Goal: Task Accomplishment & Management: Use online tool/utility

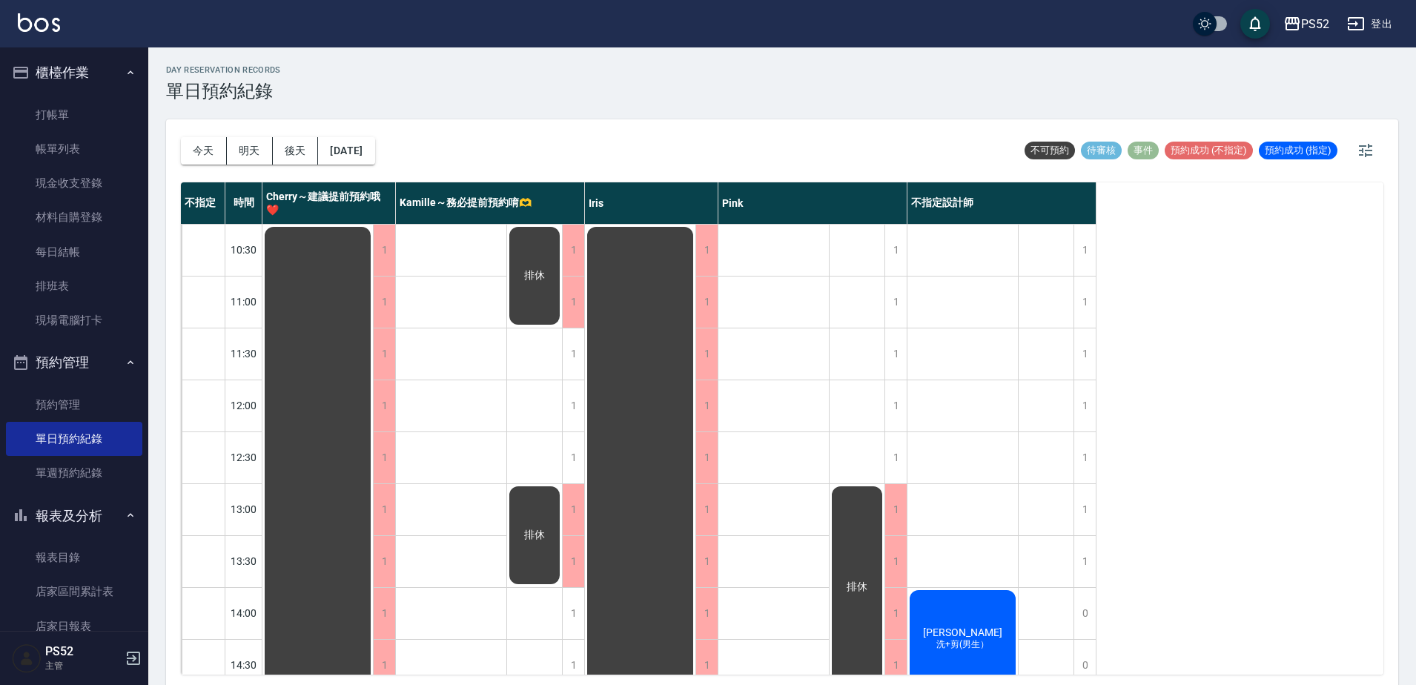
scroll to position [247, 0]
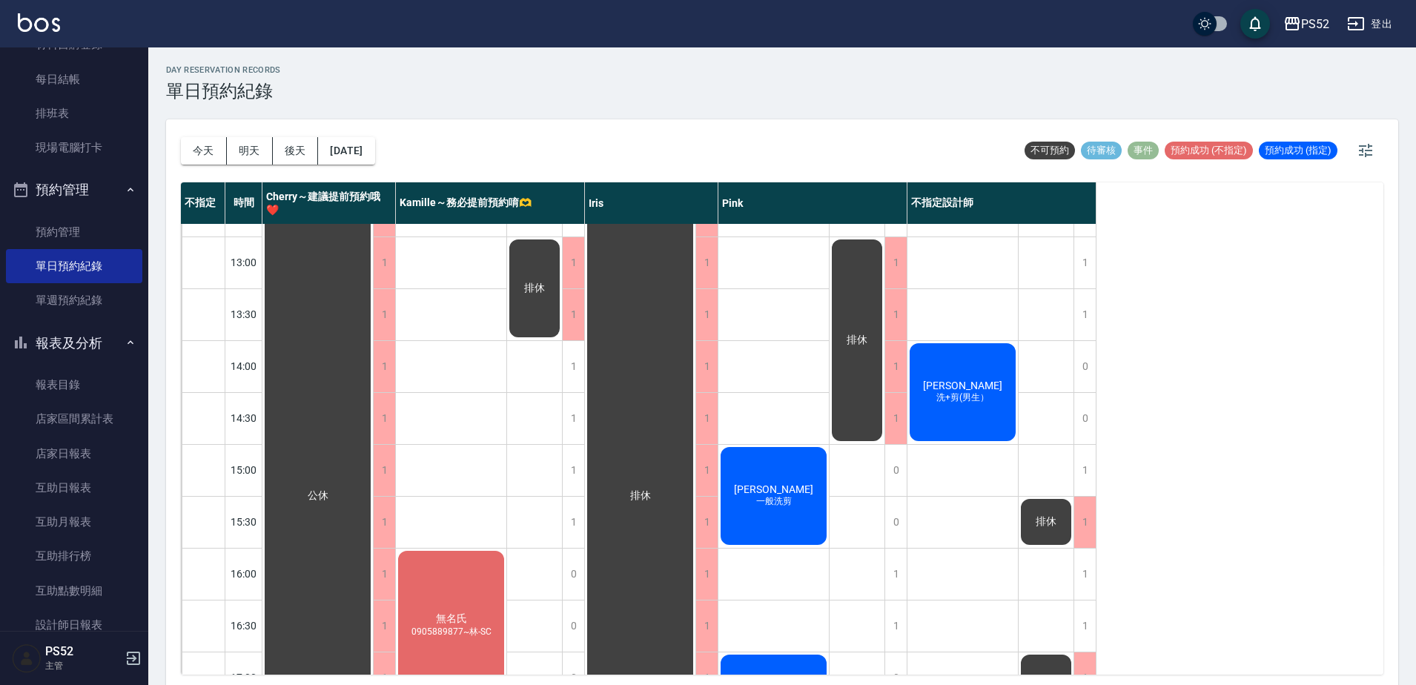
click at [953, 393] on span "洗+剪(男生）" at bounding box center [962, 397] width 59 height 13
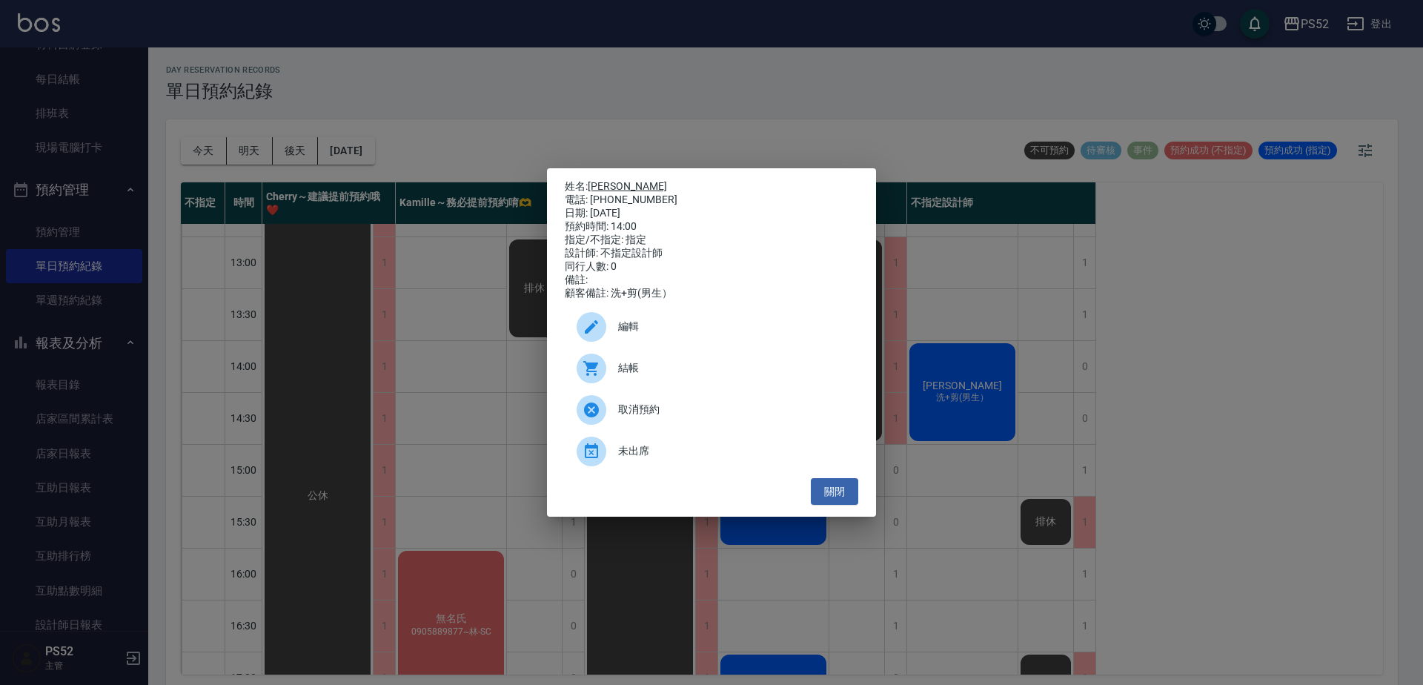
click at [614, 183] on link "[PERSON_NAME]" at bounding box center [627, 186] width 79 height 12
click at [849, 478] on ul "編輯 結帳 取消預約 未出席" at bounding box center [711, 389] width 293 height 178
click at [843, 486] on button "關閉" at bounding box center [834, 491] width 47 height 27
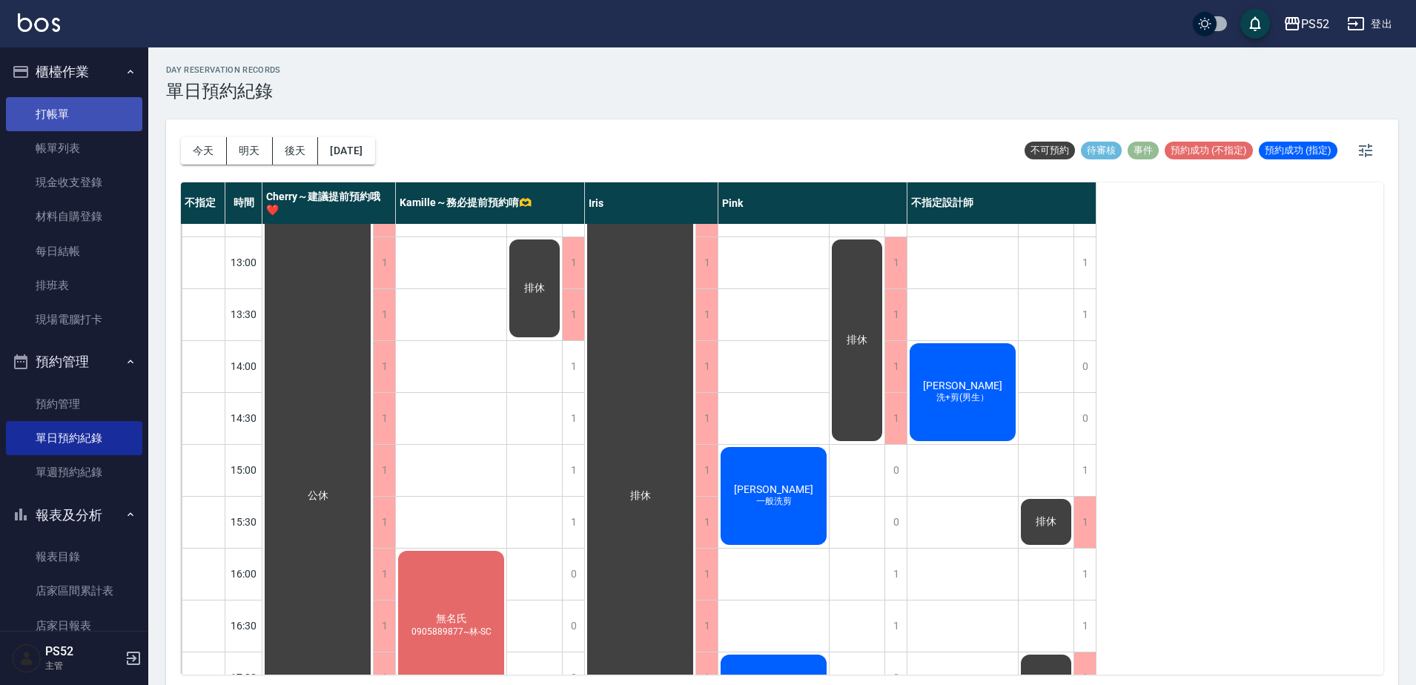
scroll to position [0, 0]
click at [51, 92] on ul "打帳單 帳單列表 現金收支登錄 材料自購登錄 每日結帳 排班表 現場電腦打卡" at bounding box center [74, 218] width 136 height 252
click at [34, 113] on link "打帳單" at bounding box center [74, 115] width 136 height 34
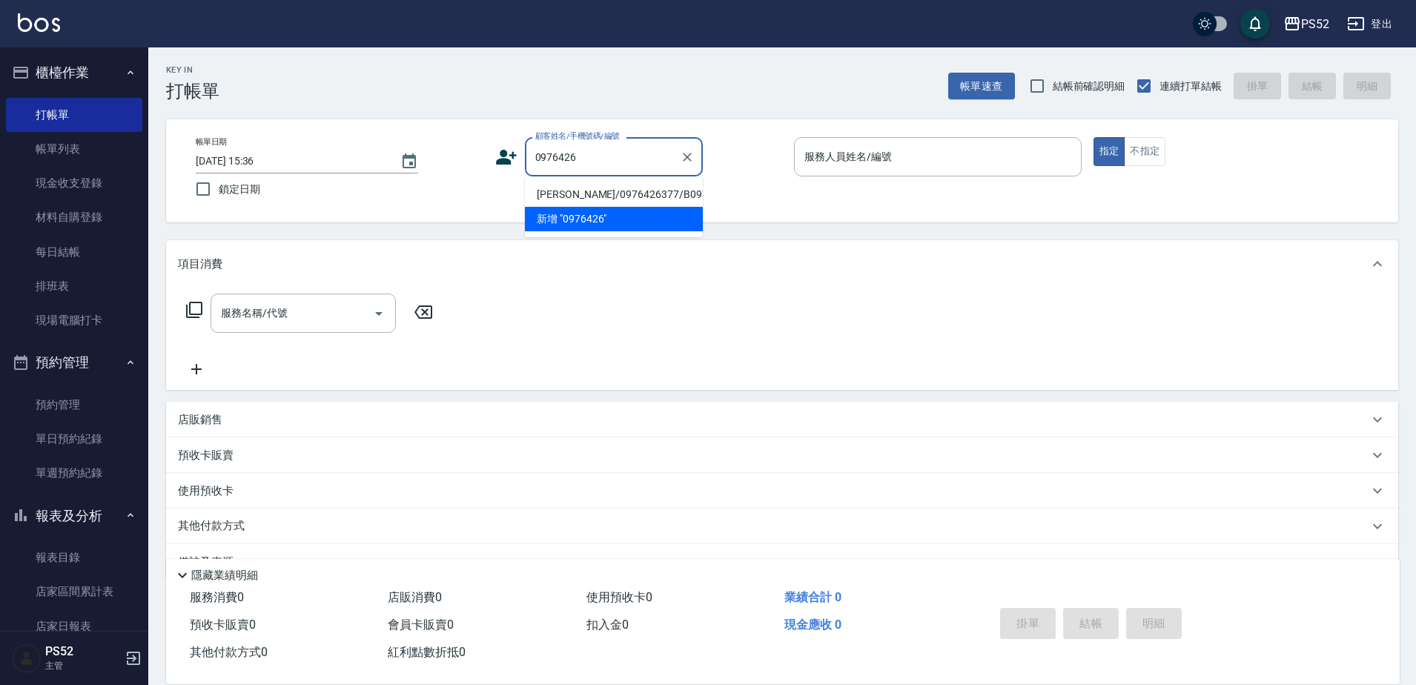
click at [593, 207] on li "[PERSON_NAME]/0976426377/B0976426377" at bounding box center [614, 194] width 178 height 24
type input "[PERSON_NAME]/0976426377/B0976426377"
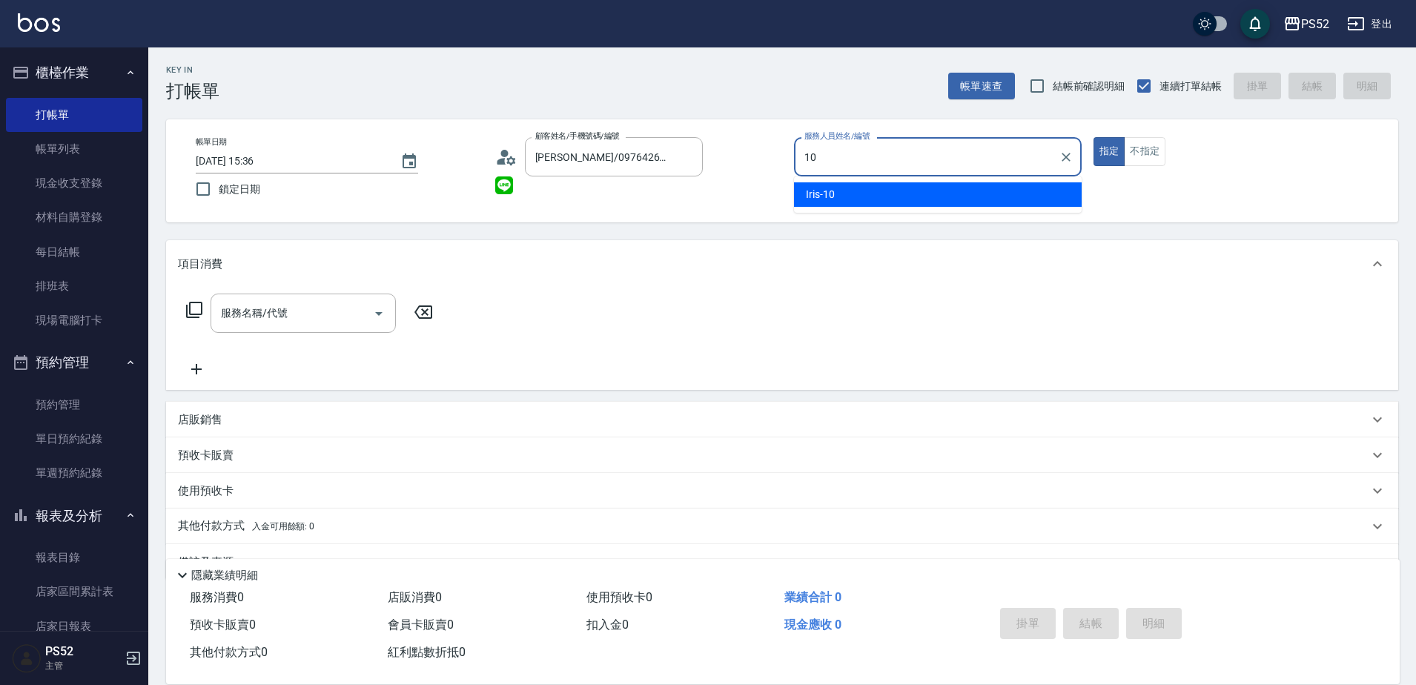
type input "1"
type input "Pink-8"
type button "true"
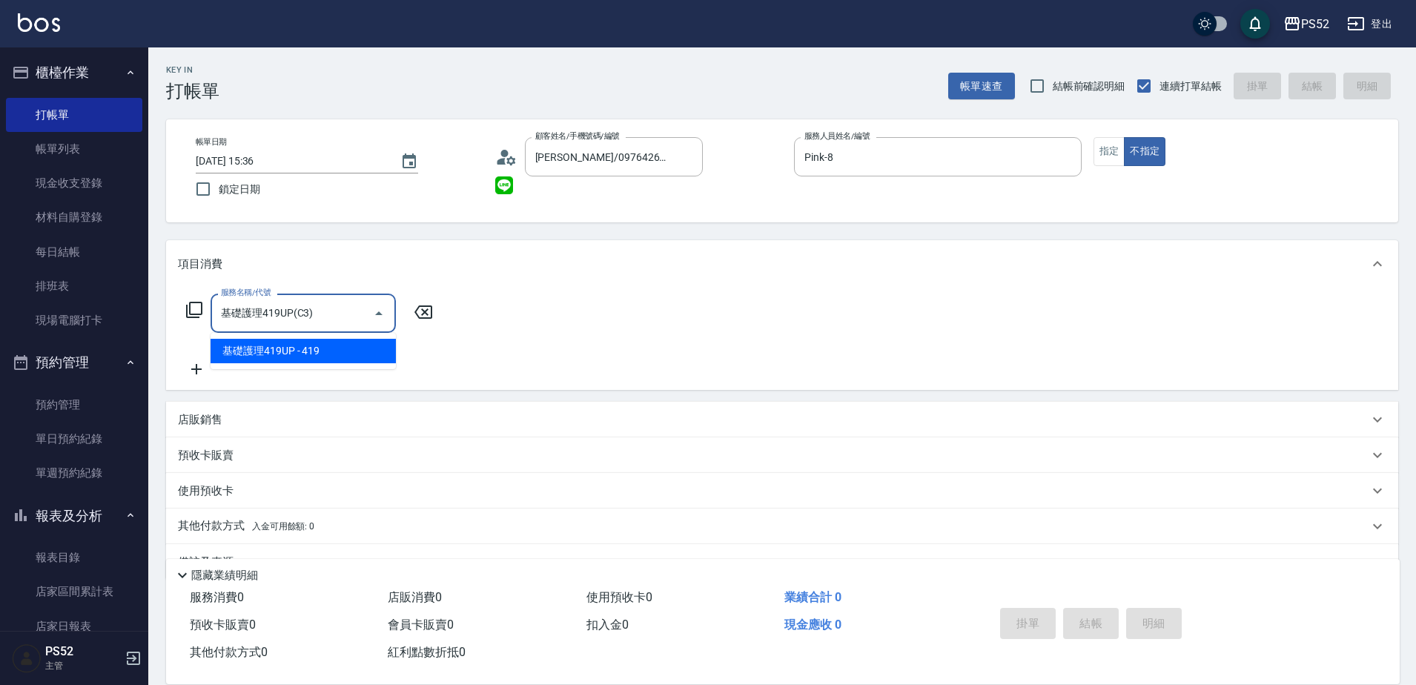
type input "基礎護理419UP(C3)"
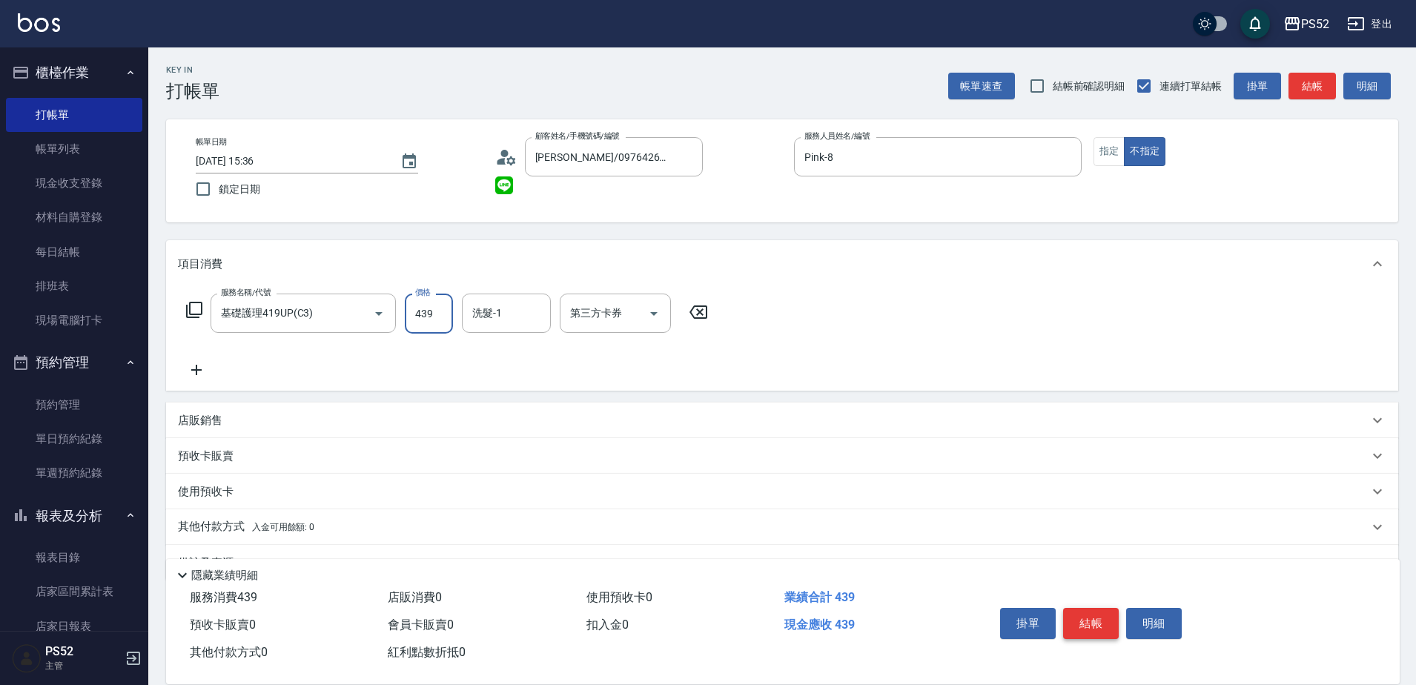
type input "439"
drag, startPoint x: 1095, startPoint y: 623, endPoint x: 1104, endPoint y: 616, distance: 11.6
click at [1098, 623] on button "結帳" at bounding box center [1091, 623] width 56 height 31
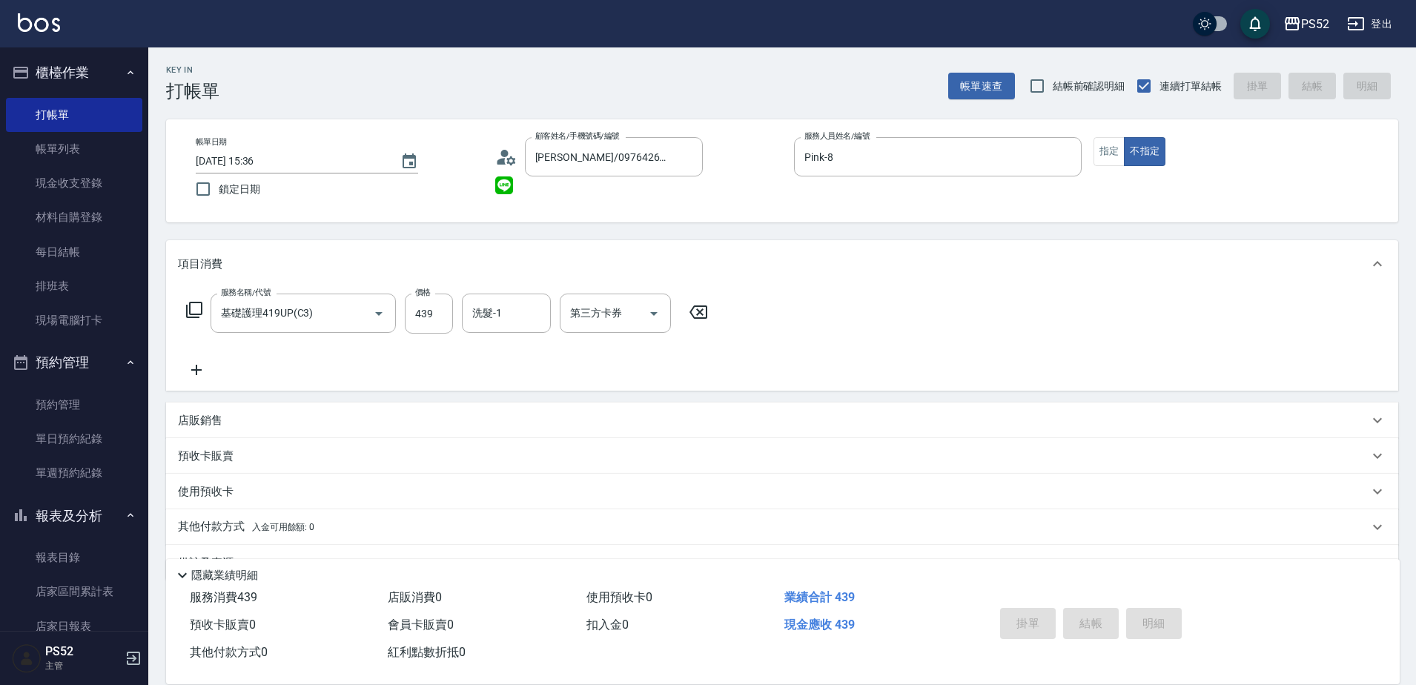
type input "[DATE] 15:38"
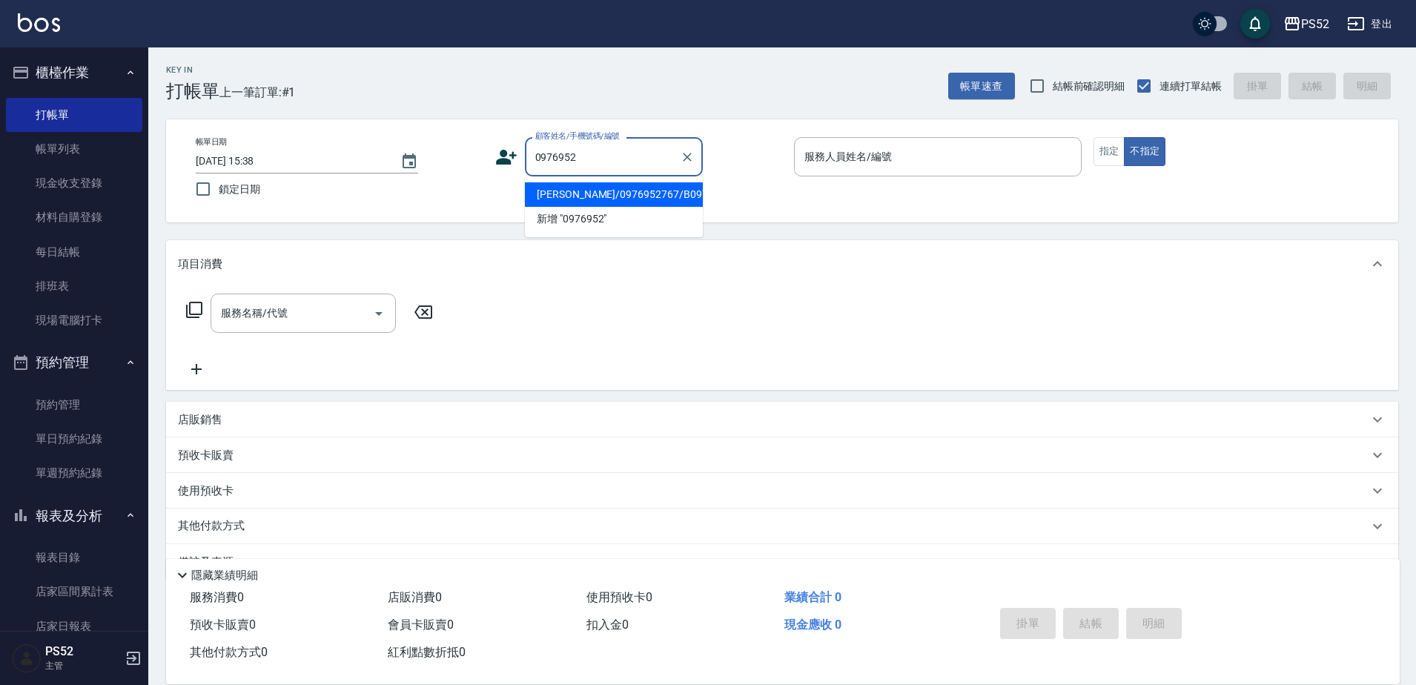
type input "[PERSON_NAME]/0976952767/B0976952767"
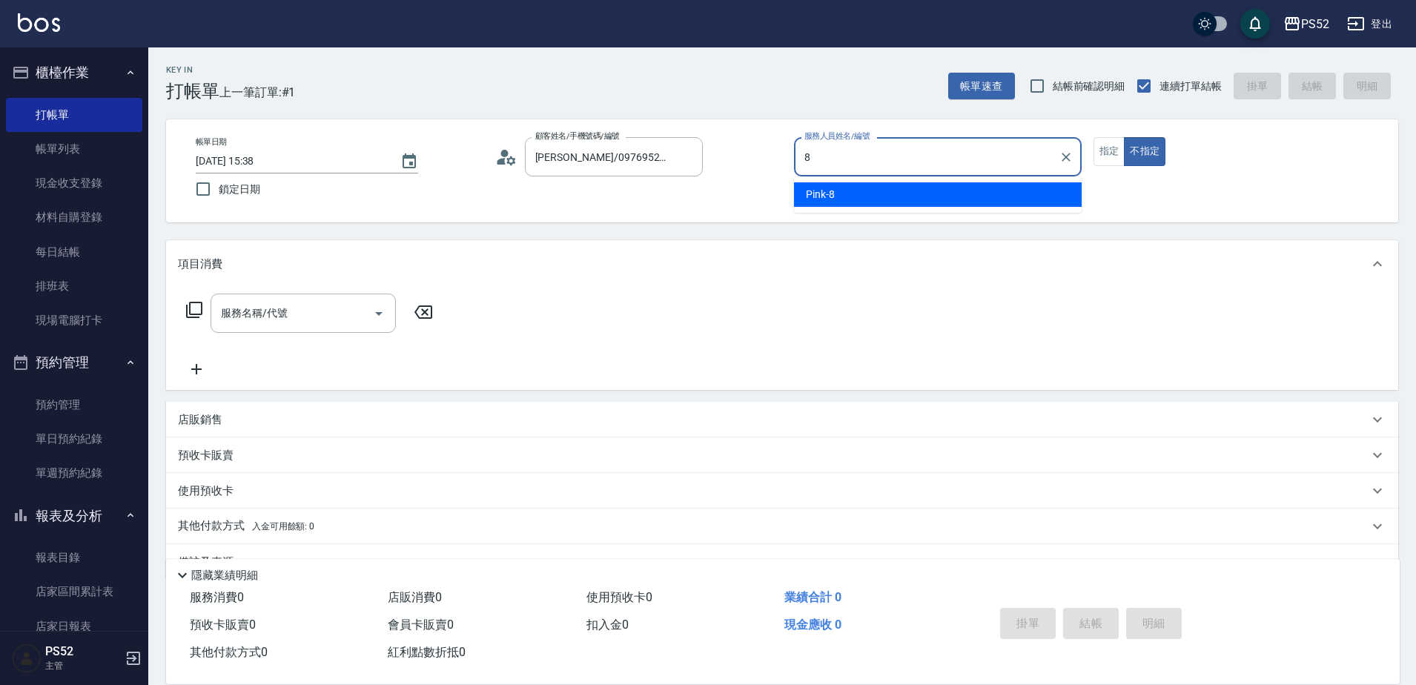
type input "Pink-8"
type button "false"
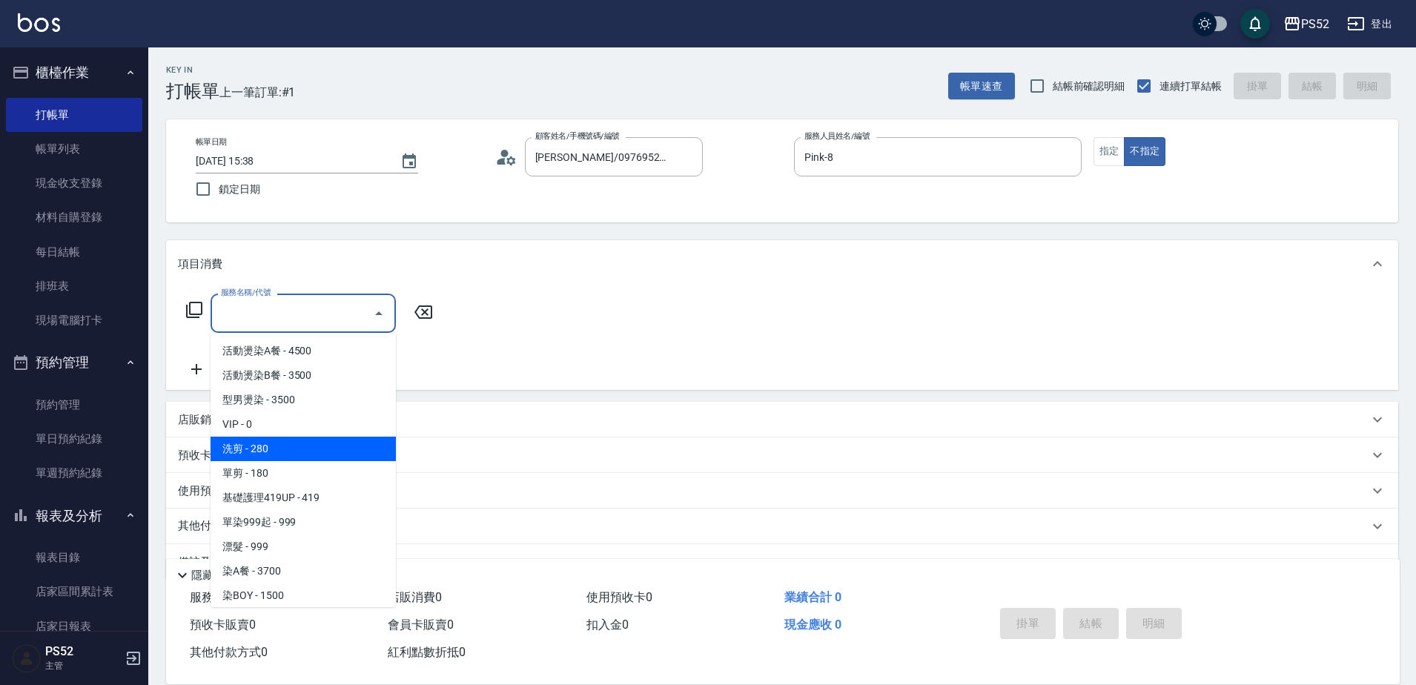
type input "洗剪(C1)"
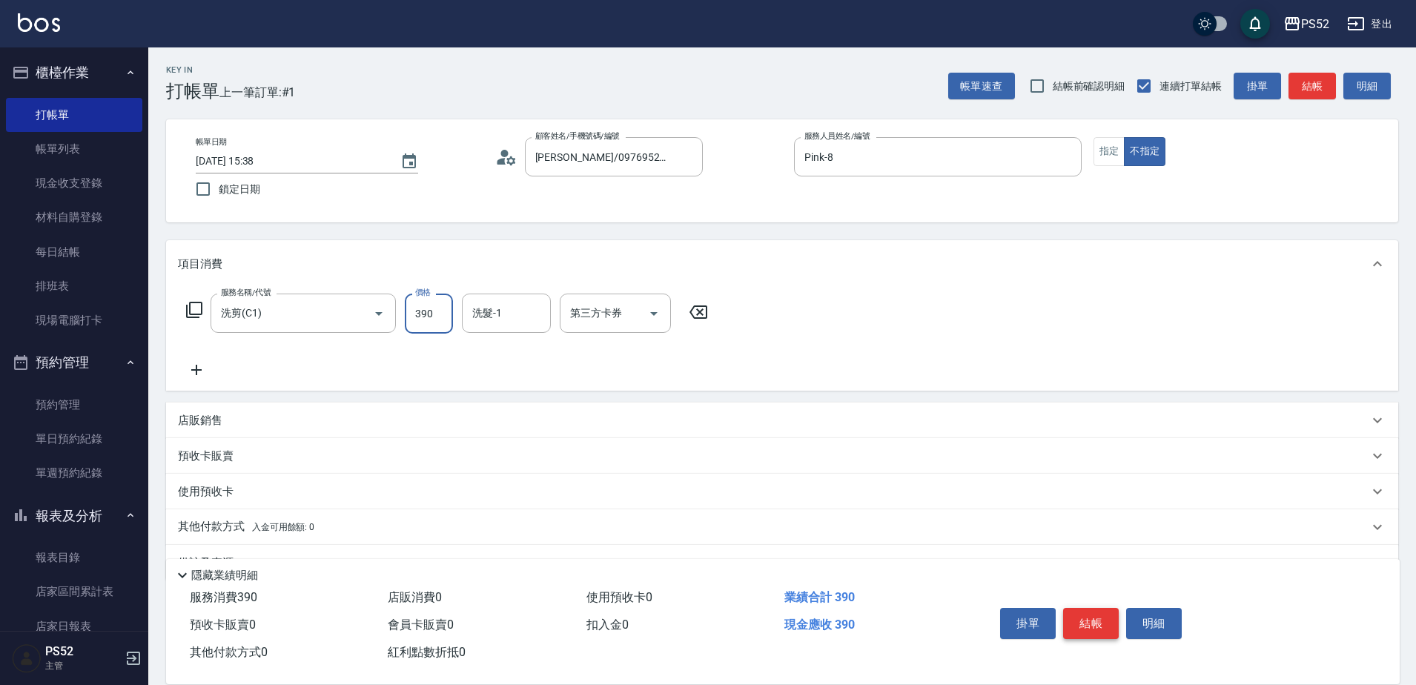
type input "390"
click at [1076, 624] on button "結帳" at bounding box center [1091, 623] width 56 height 31
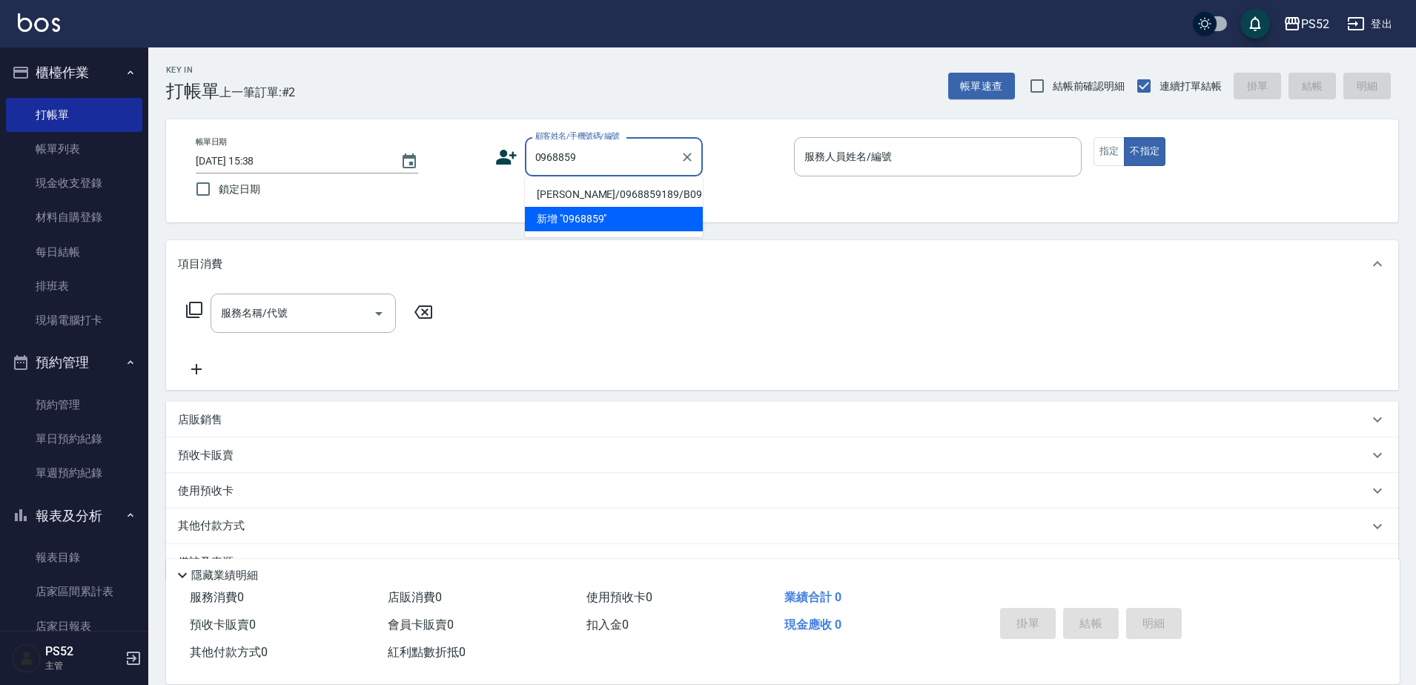
click at [549, 207] on li "[PERSON_NAME]/0968859189/B0968859189" at bounding box center [614, 194] width 178 height 24
type input "[PERSON_NAME]/0968859189/B0968859189"
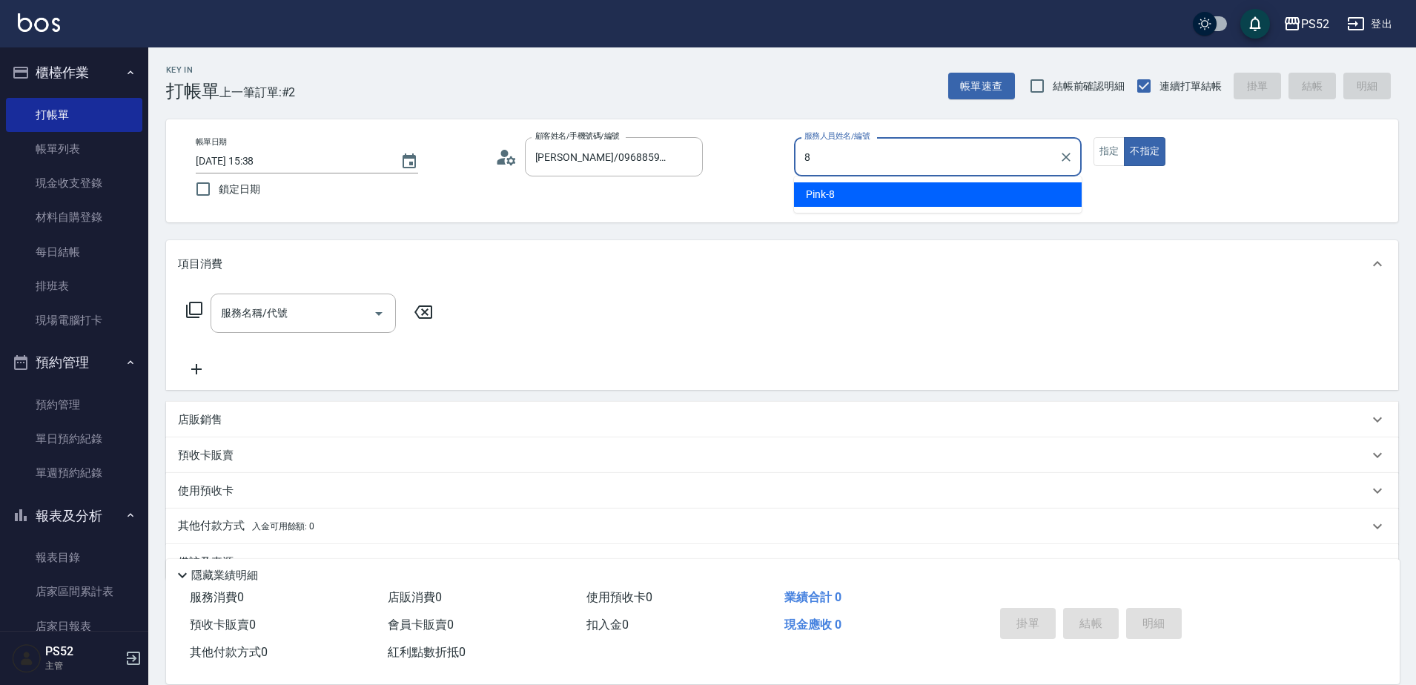
type input "Pink-8"
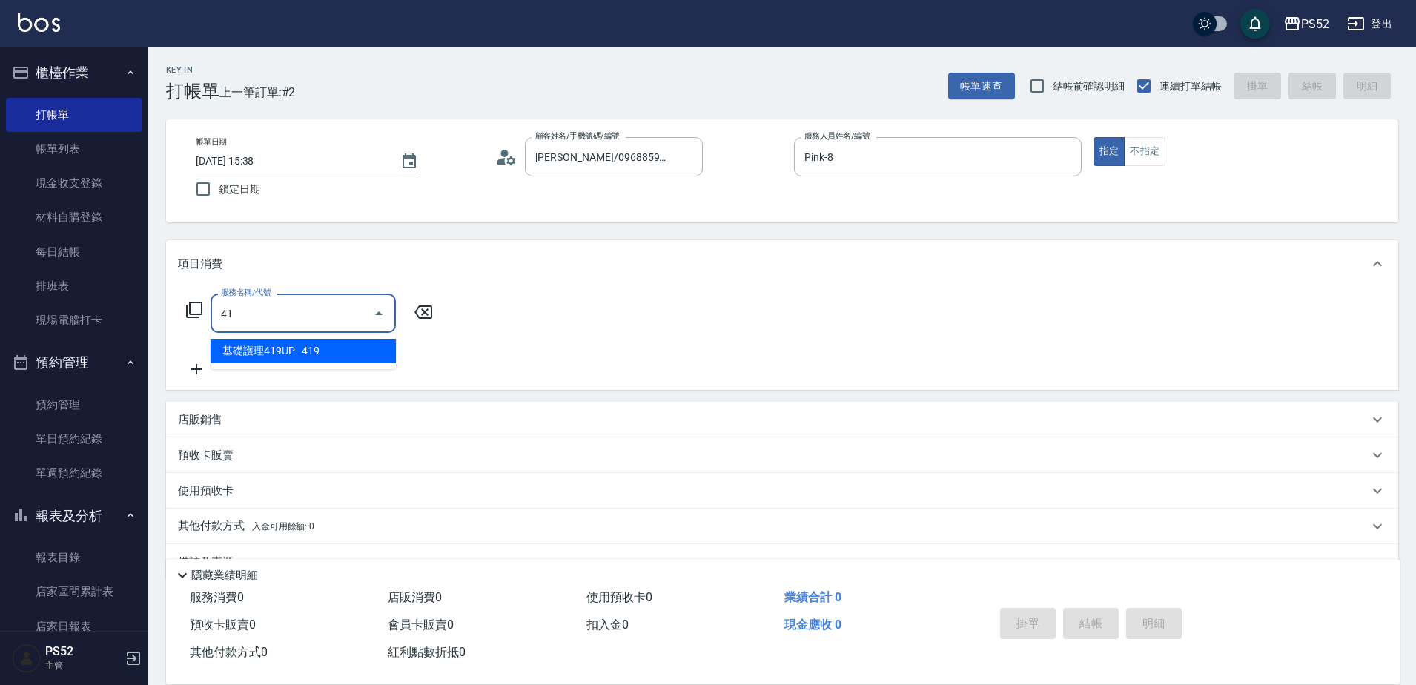
type input "4"
type input "小麥去角質599(SC1)"
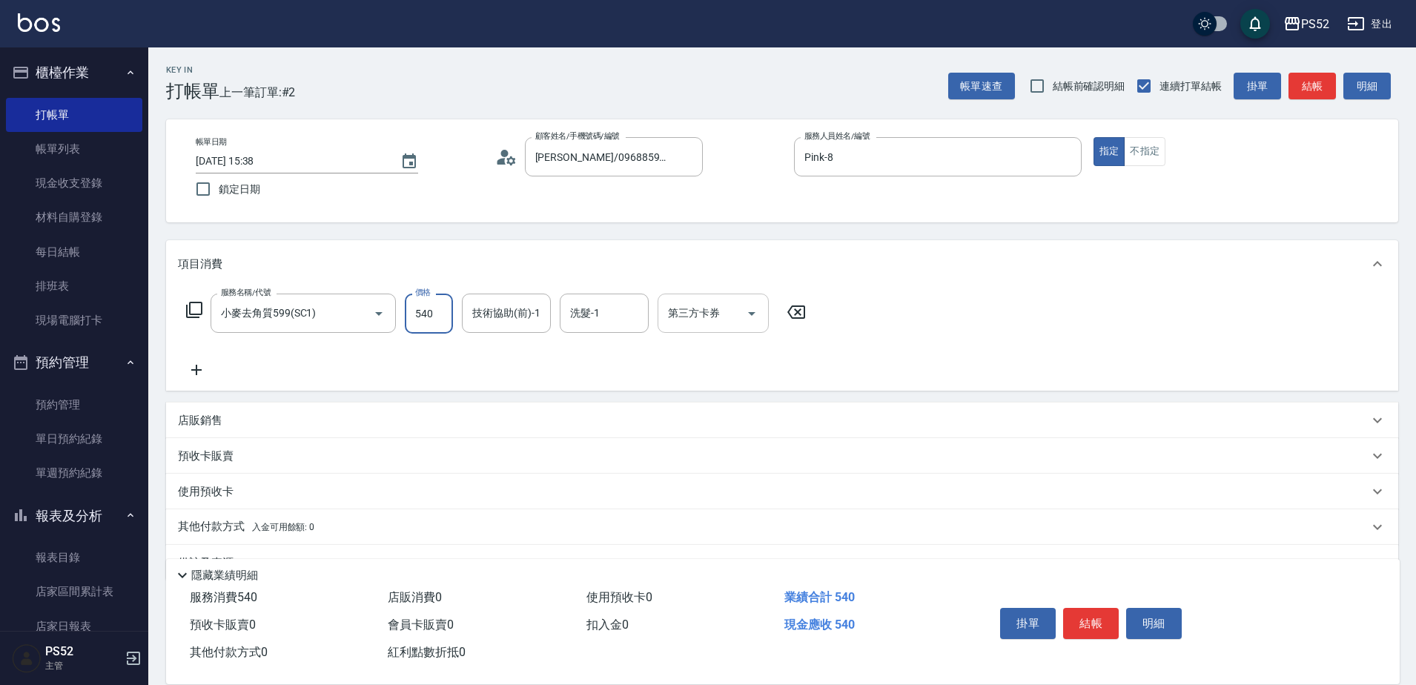
type input "540"
click at [698, 319] on div "第三方卡券 第三方卡券" at bounding box center [712, 312] width 111 height 39
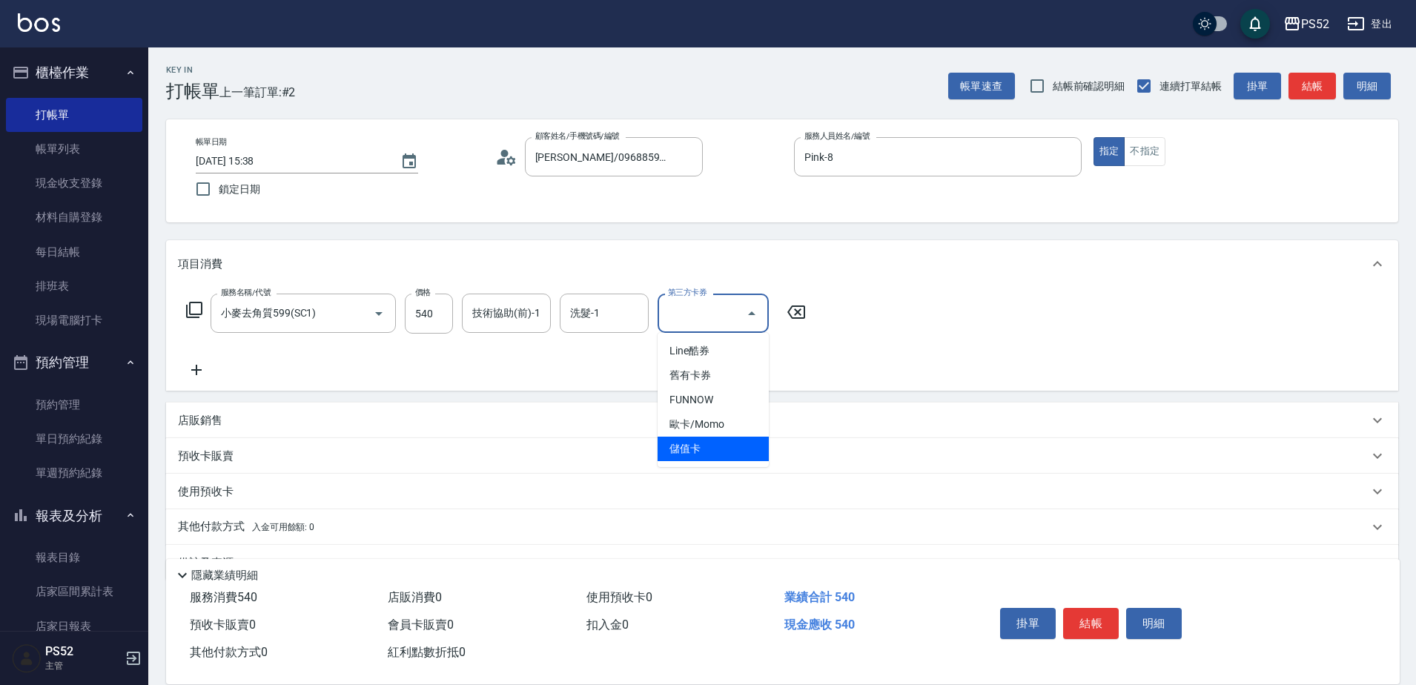
click at [695, 444] on span "儲值卡" at bounding box center [712, 449] width 111 height 24
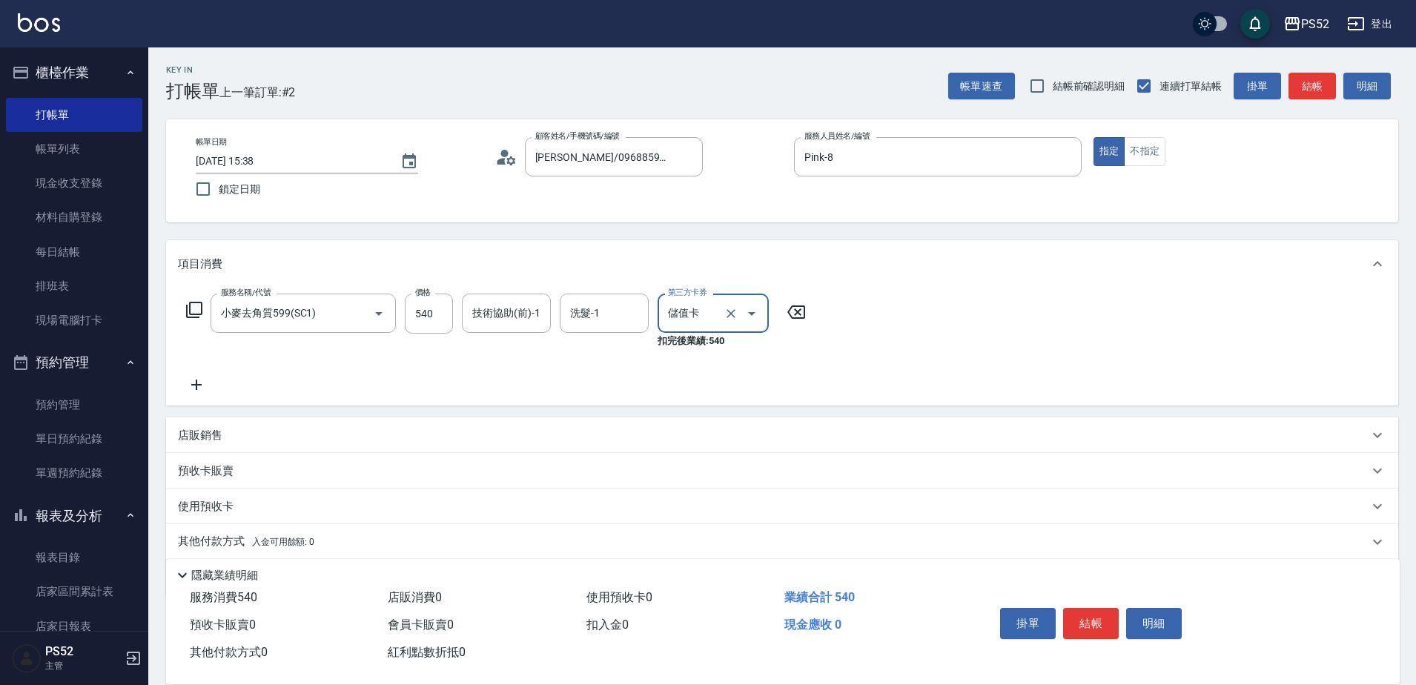
type input "儲值卡"
click at [196, 445] on div "店販銷售" at bounding box center [782, 435] width 1232 height 36
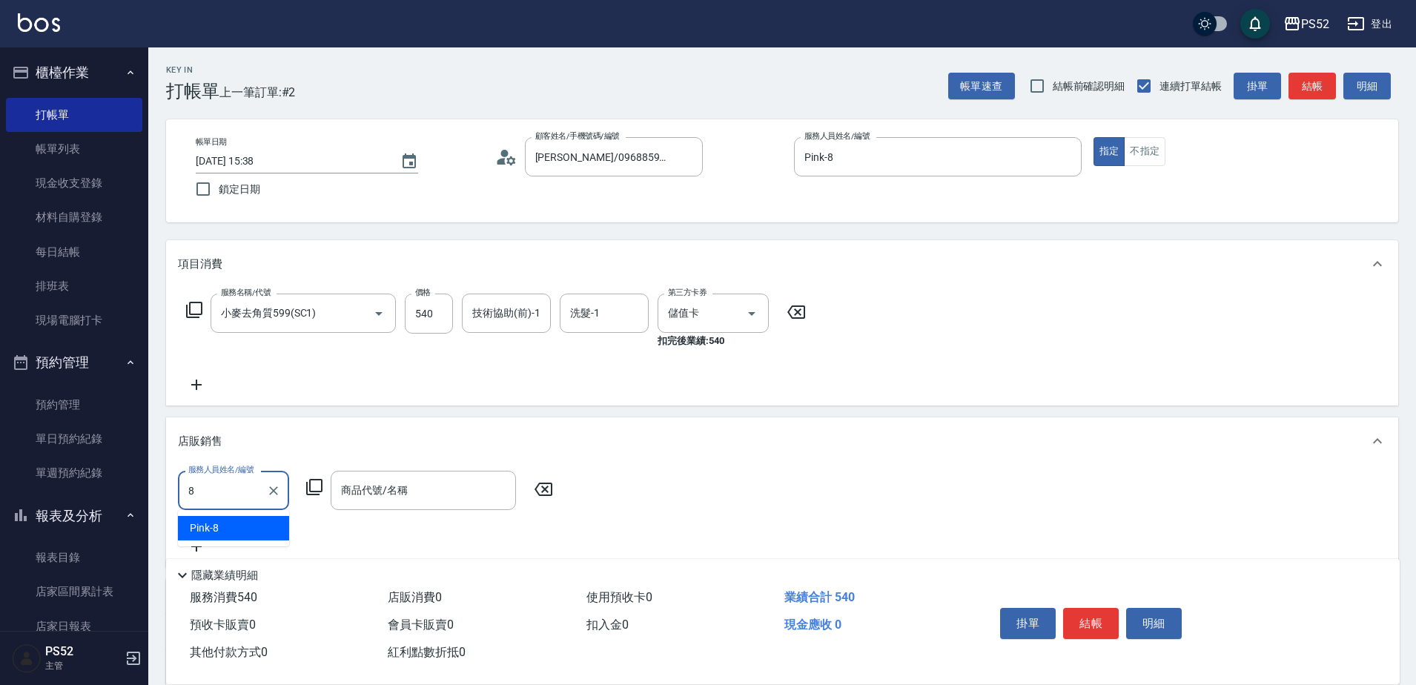
type input "Pink-8"
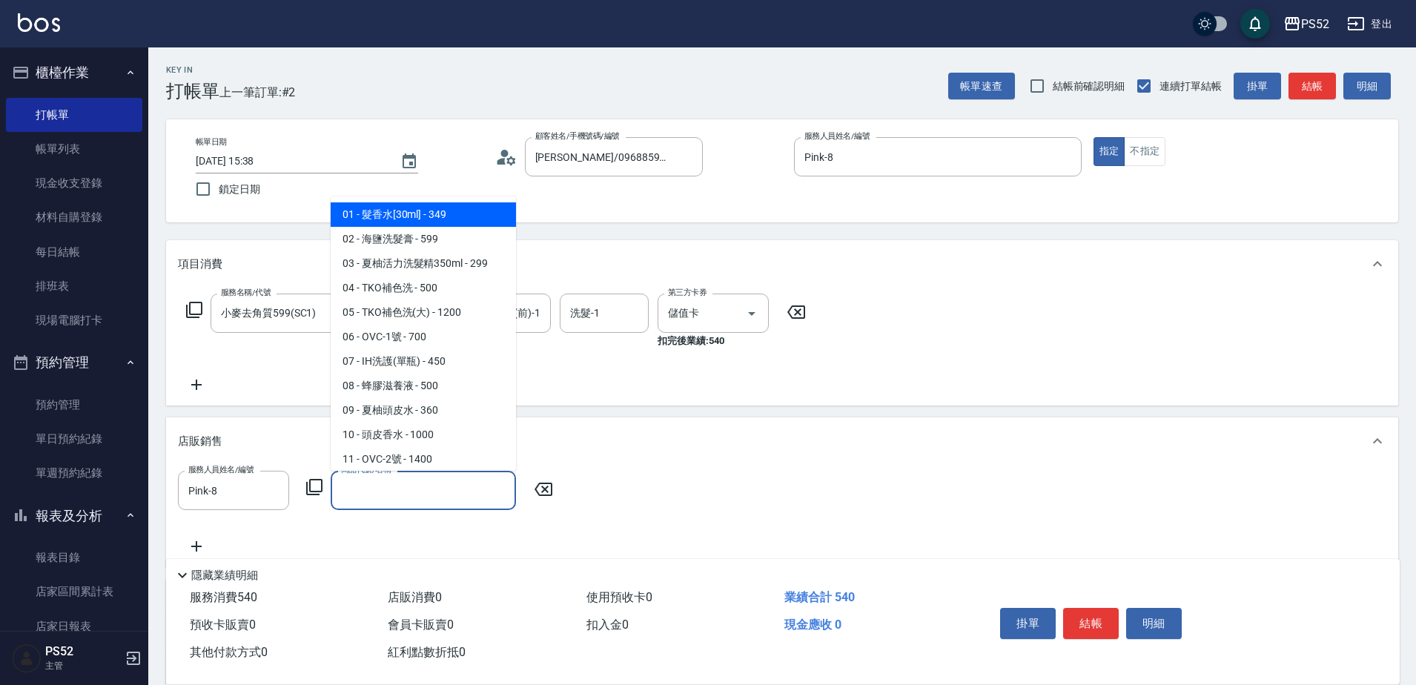
click at [371, 493] on input "商品代號/名稱" at bounding box center [423, 490] width 172 height 26
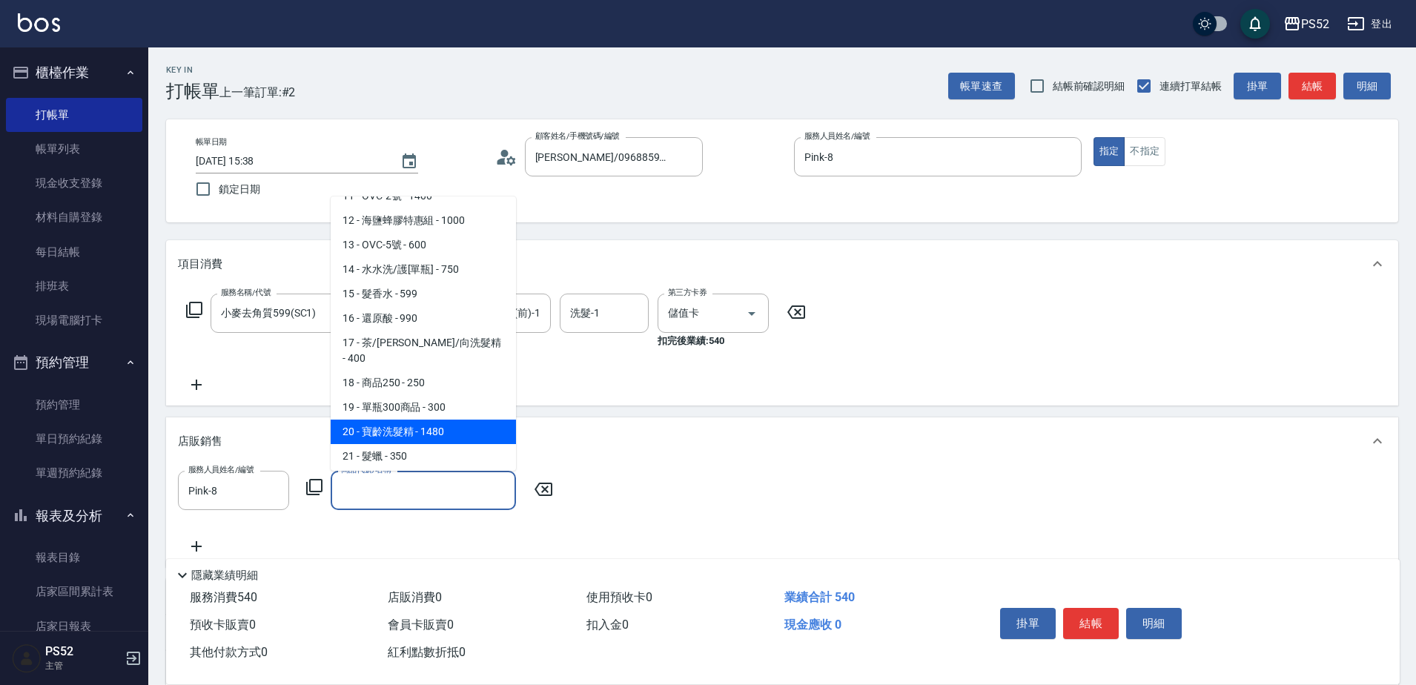
scroll to position [272, 0]
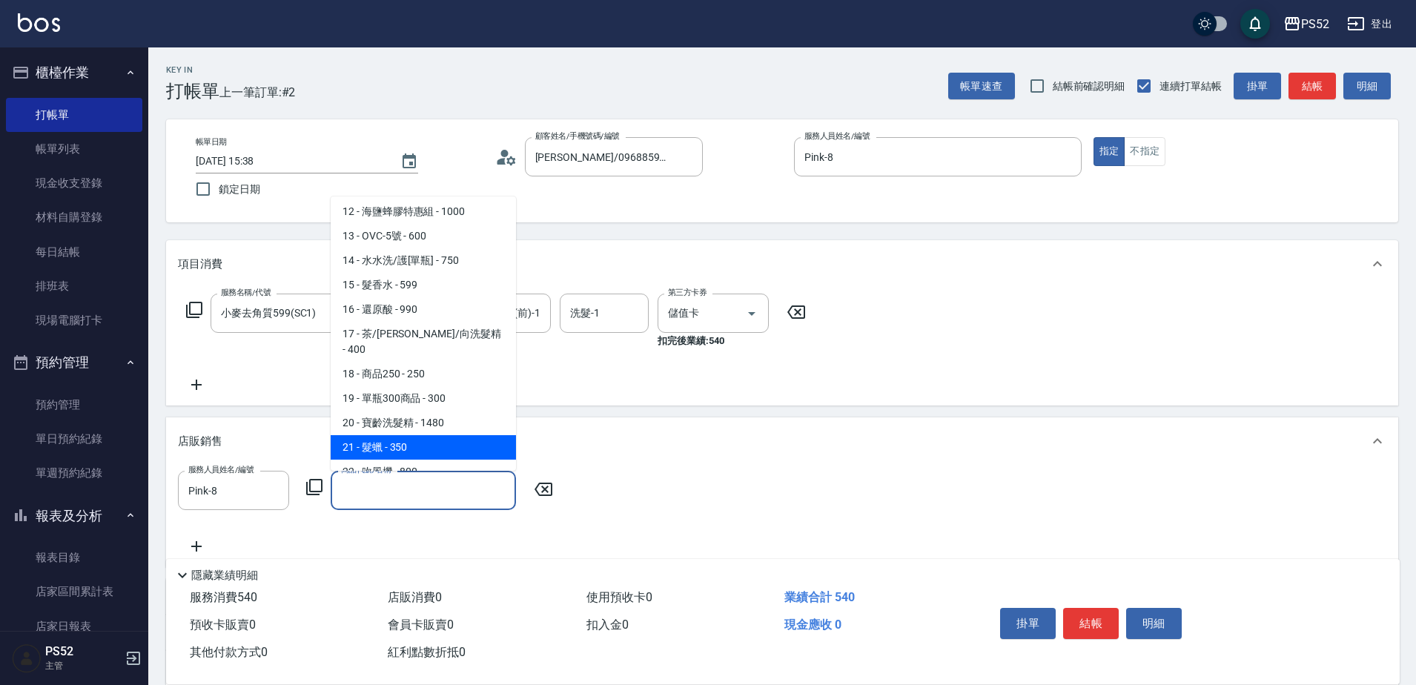
click at [425, 440] on span "21 - 髮蠟 - 350" at bounding box center [423, 447] width 185 height 24
type input "髮蠟"
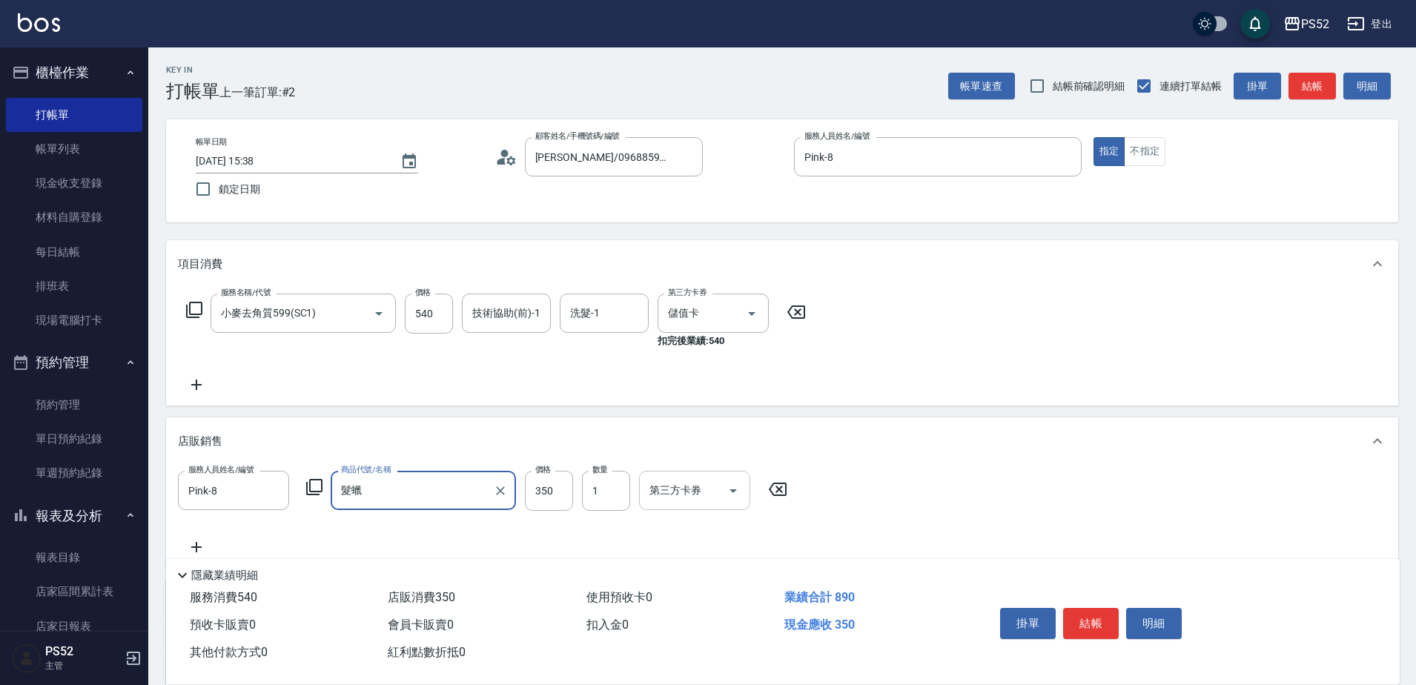
click at [720, 509] on div "第三方卡券" at bounding box center [694, 490] width 111 height 39
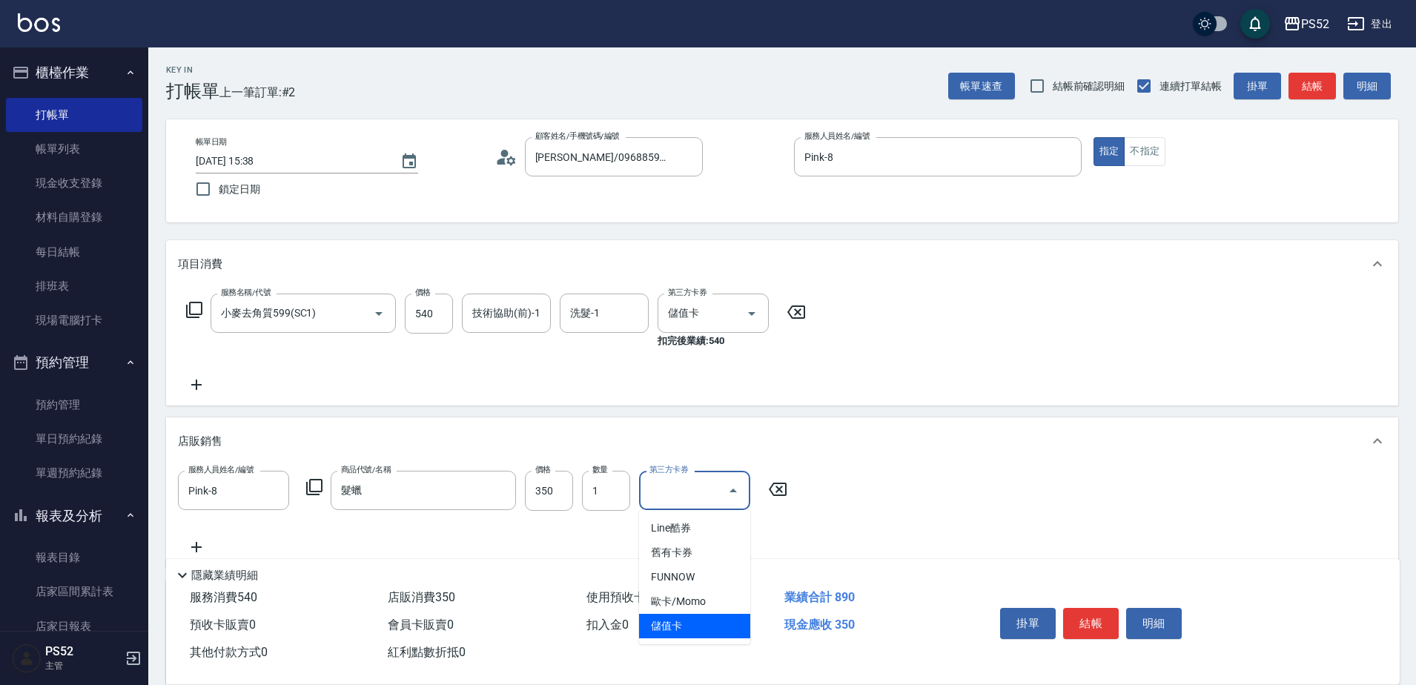
click at [726, 631] on span "儲值卡" at bounding box center [694, 626] width 111 height 24
type input "儲值卡"
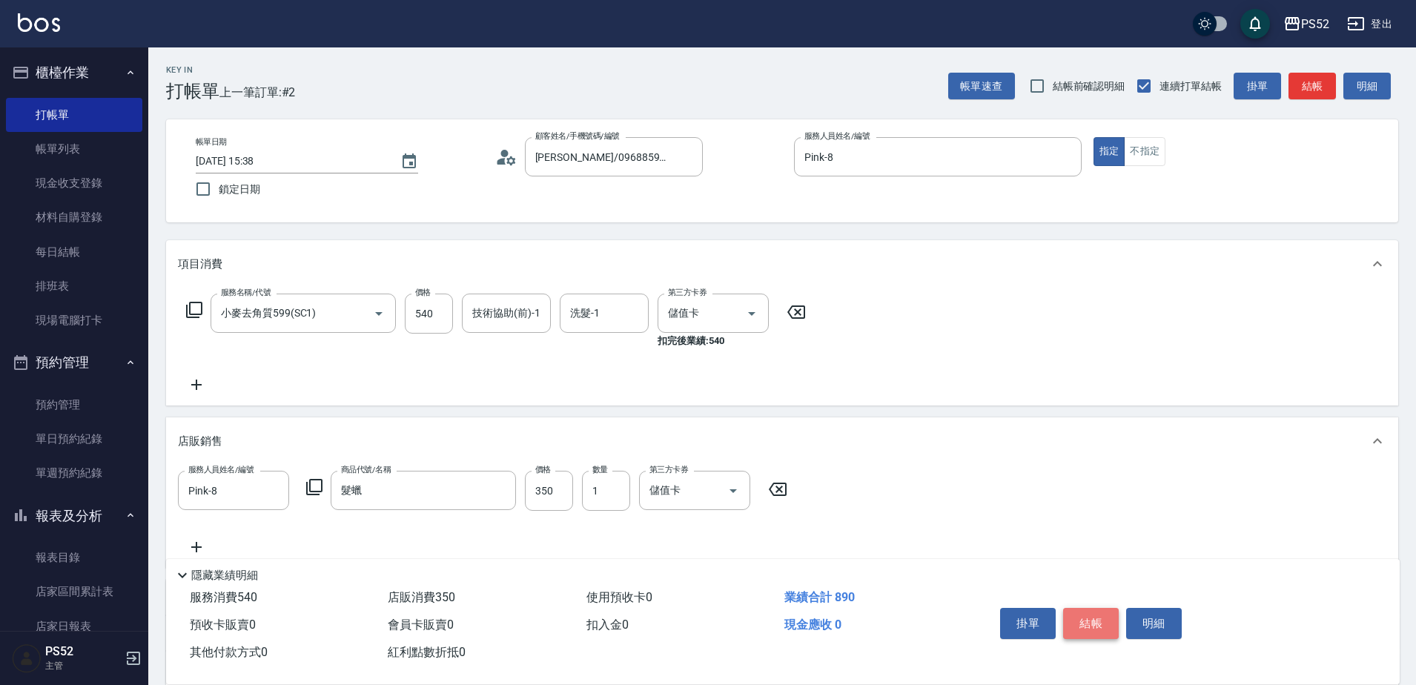
click at [1093, 627] on button "結帳" at bounding box center [1091, 623] width 56 height 31
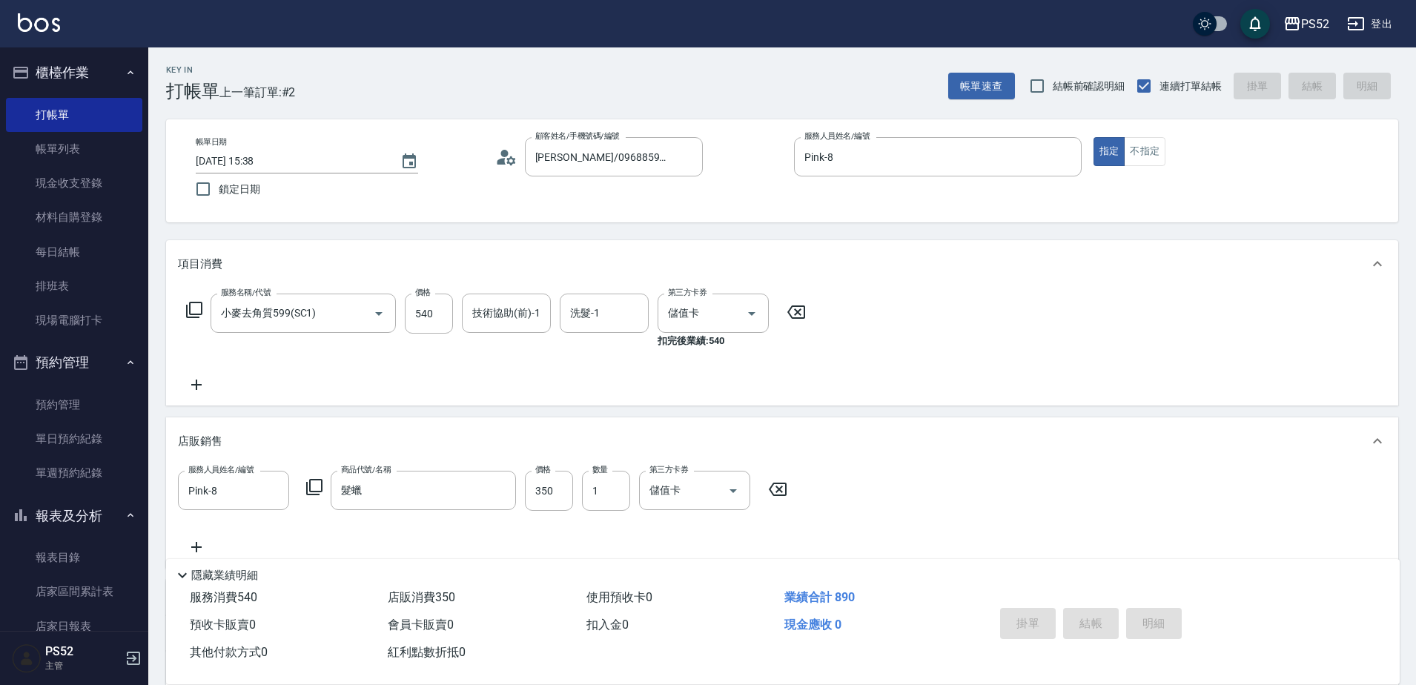
type input "[DATE] 15:39"
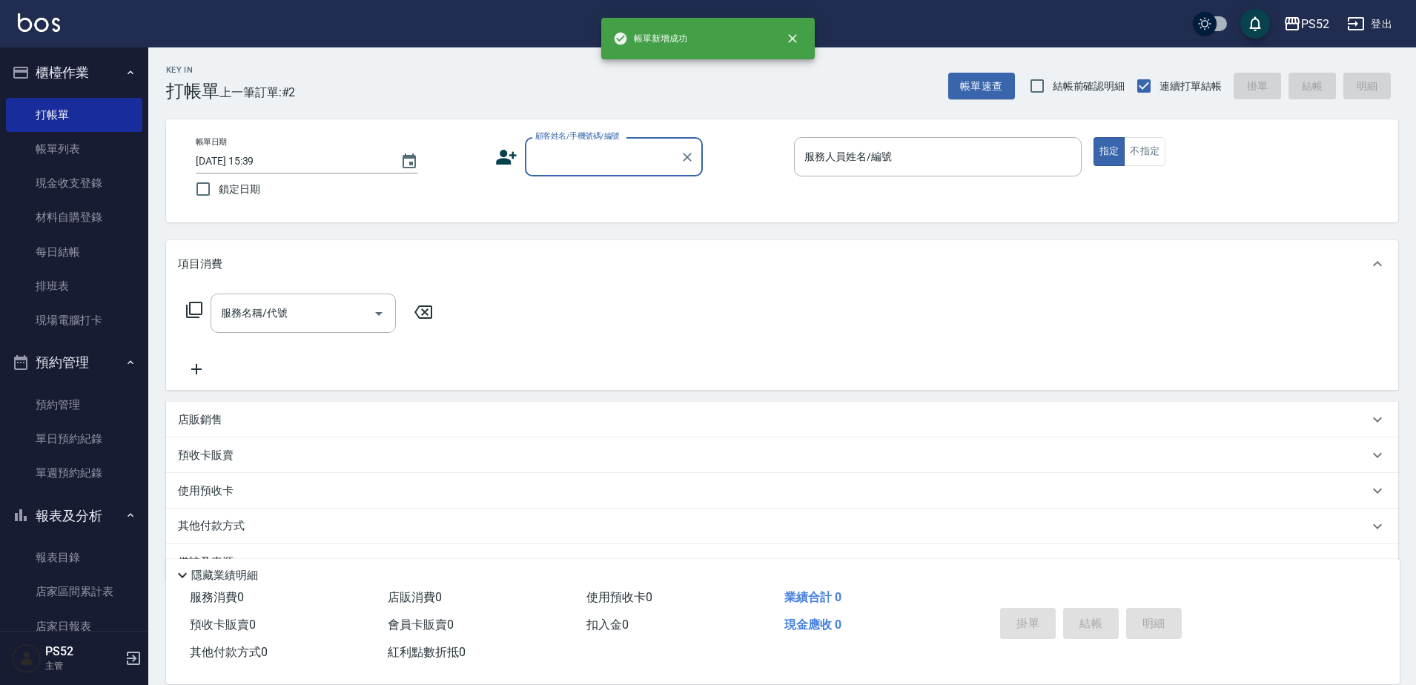
scroll to position [0, 0]
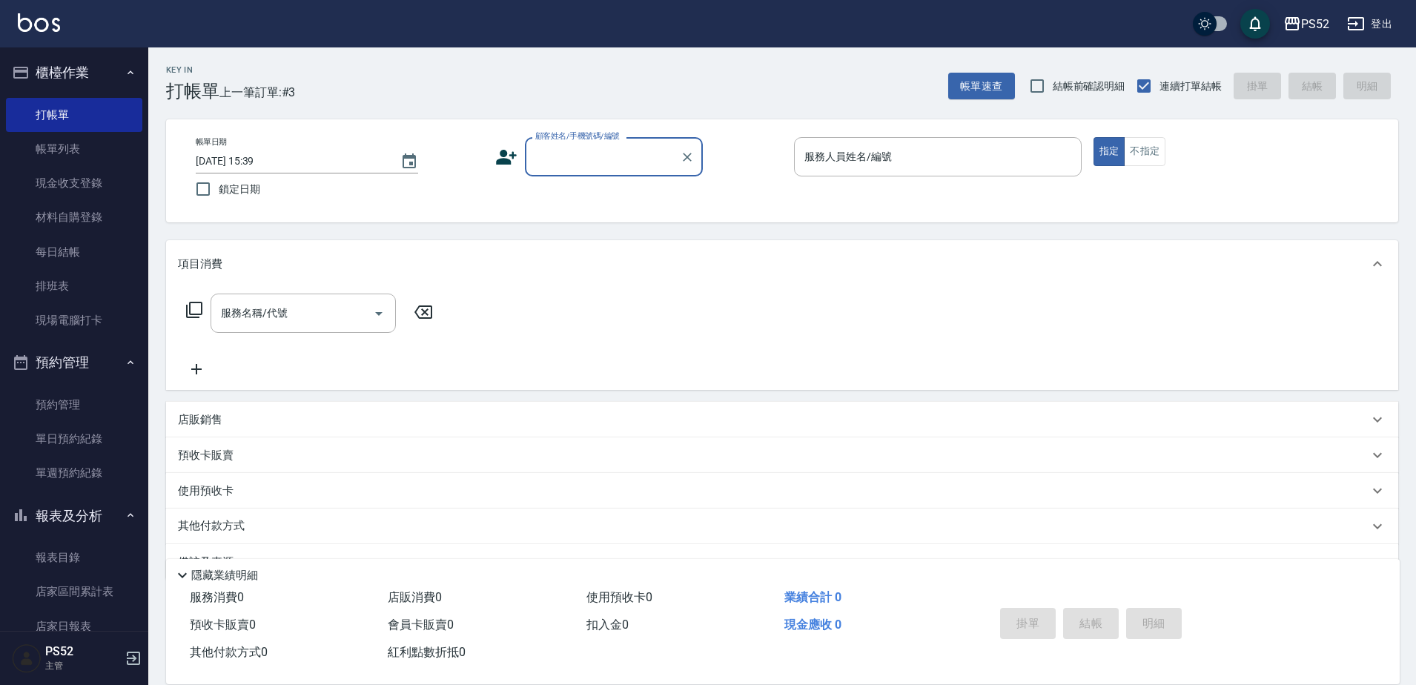
click at [62, 516] on button "報表及分析" at bounding box center [74, 516] width 136 height 39
click at [895, 174] on div "服務人員姓名/編號" at bounding box center [938, 156] width 288 height 39
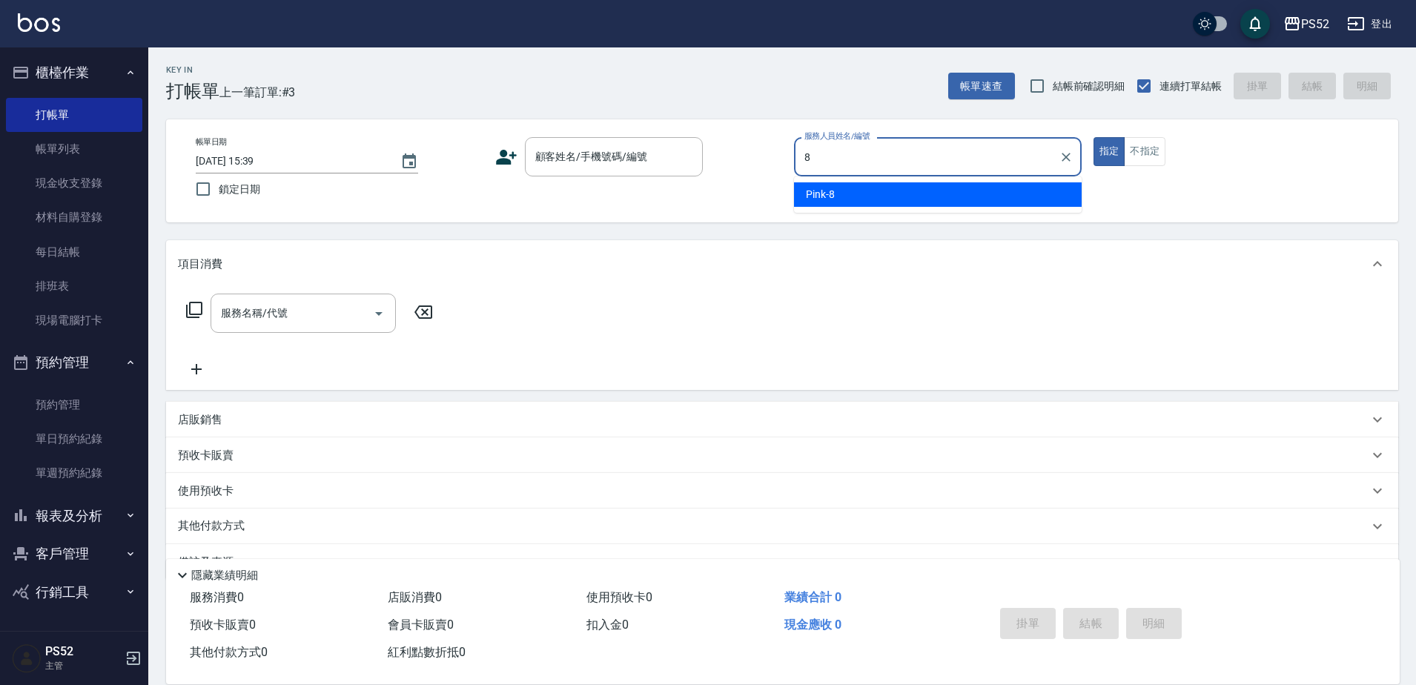
type input "Pink-8"
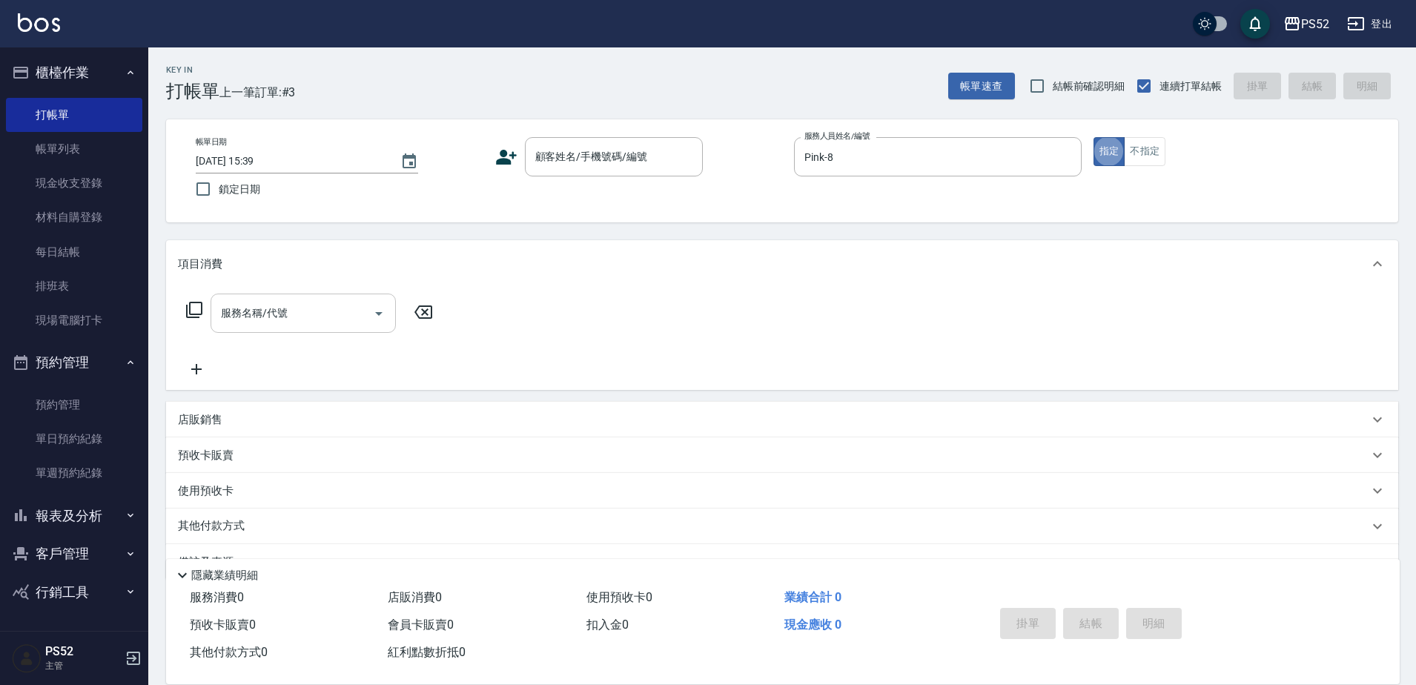
click at [260, 323] on input "服務名稱/代號" at bounding box center [292, 313] width 150 height 26
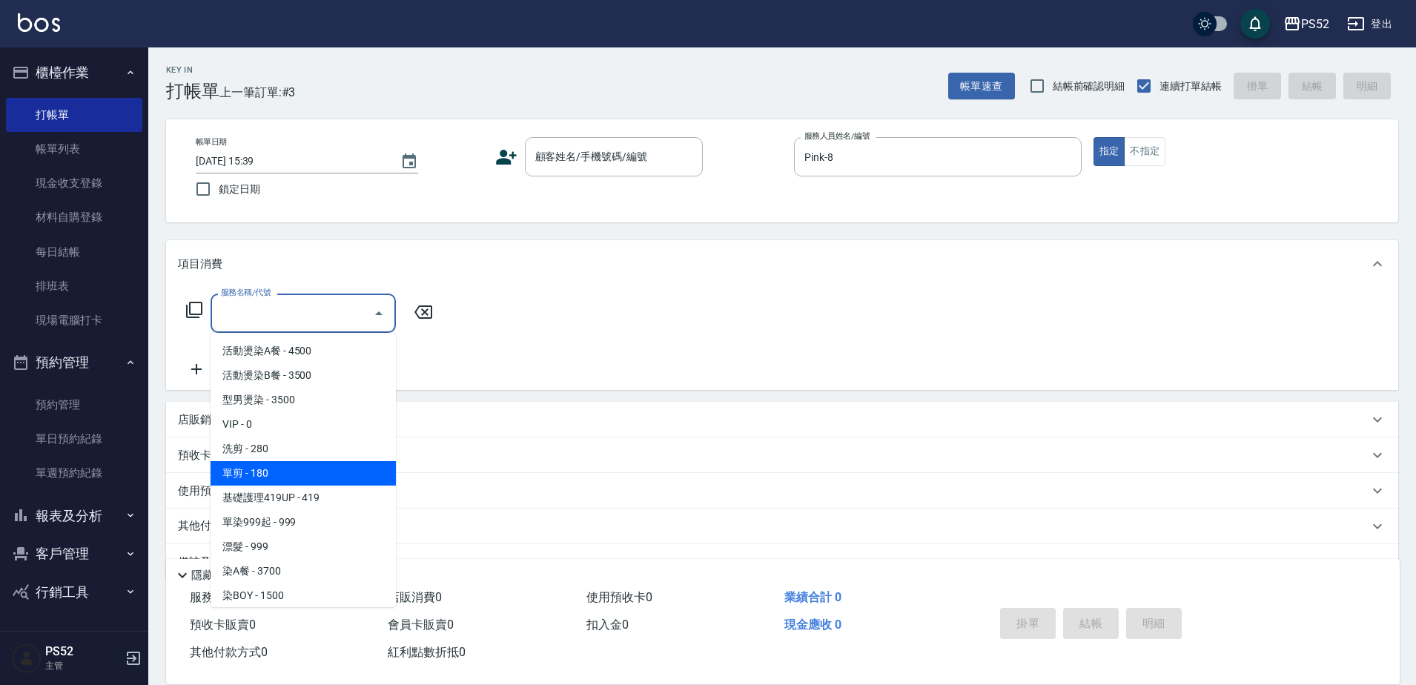
click at [279, 474] on span "單剪 - 180" at bounding box center [302, 473] width 185 height 24
type input "單剪(C2)"
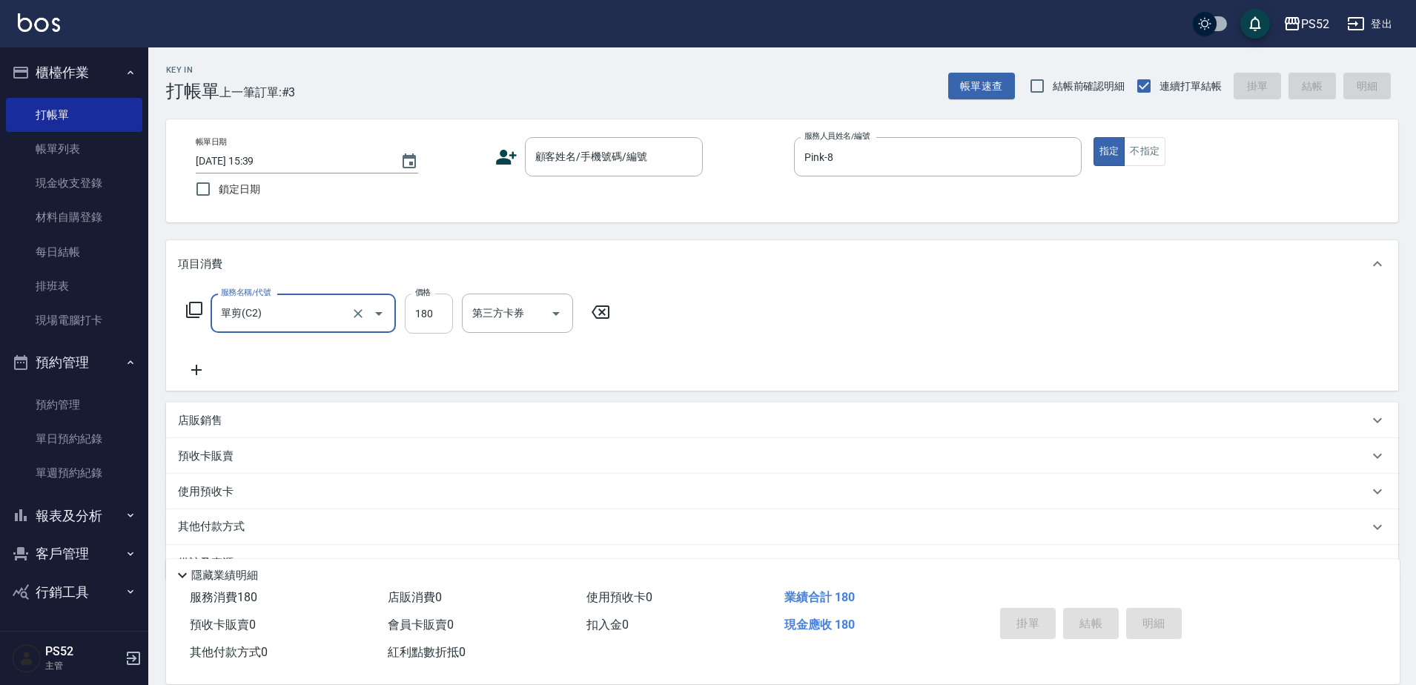
click at [420, 318] on input "180" at bounding box center [429, 313] width 48 height 40
type input "270"
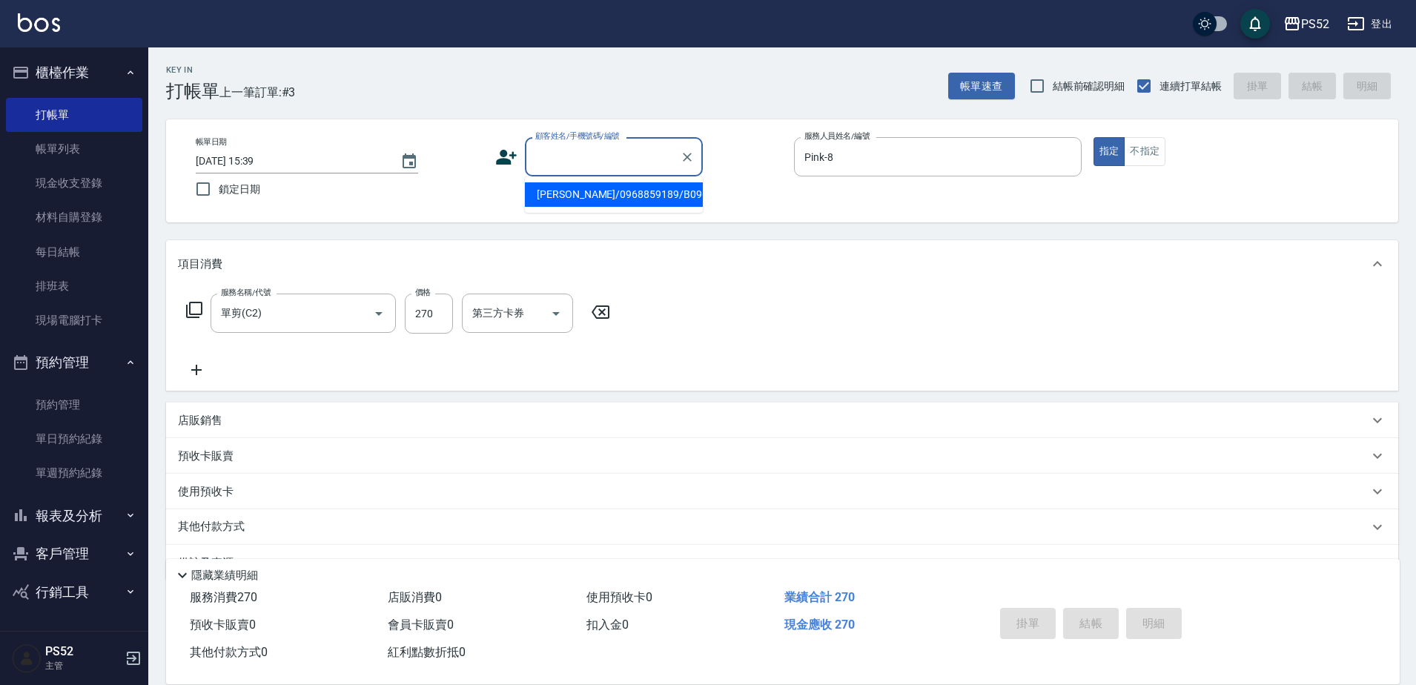
click at [591, 149] on div "顧客姓名/手機號碼/編號 顧客姓名/手機號碼/編號" at bounding box center [614, 156] width 178 height 39
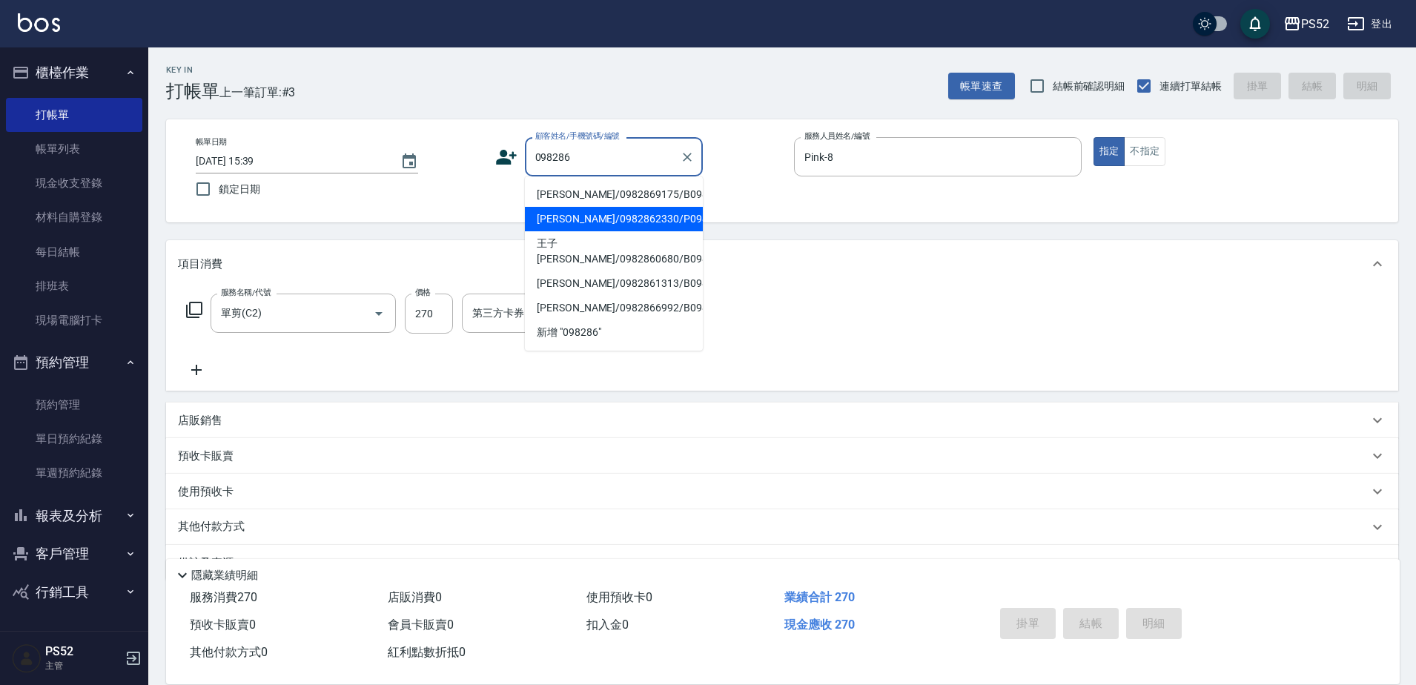
click at [608, 231] on li "[PERSON_NAME]/0982862330/P0982862330" at bounding box center [614, 219] width 178 height 24
type input "[PERSON_NAME]/0982862330/P0982862330"
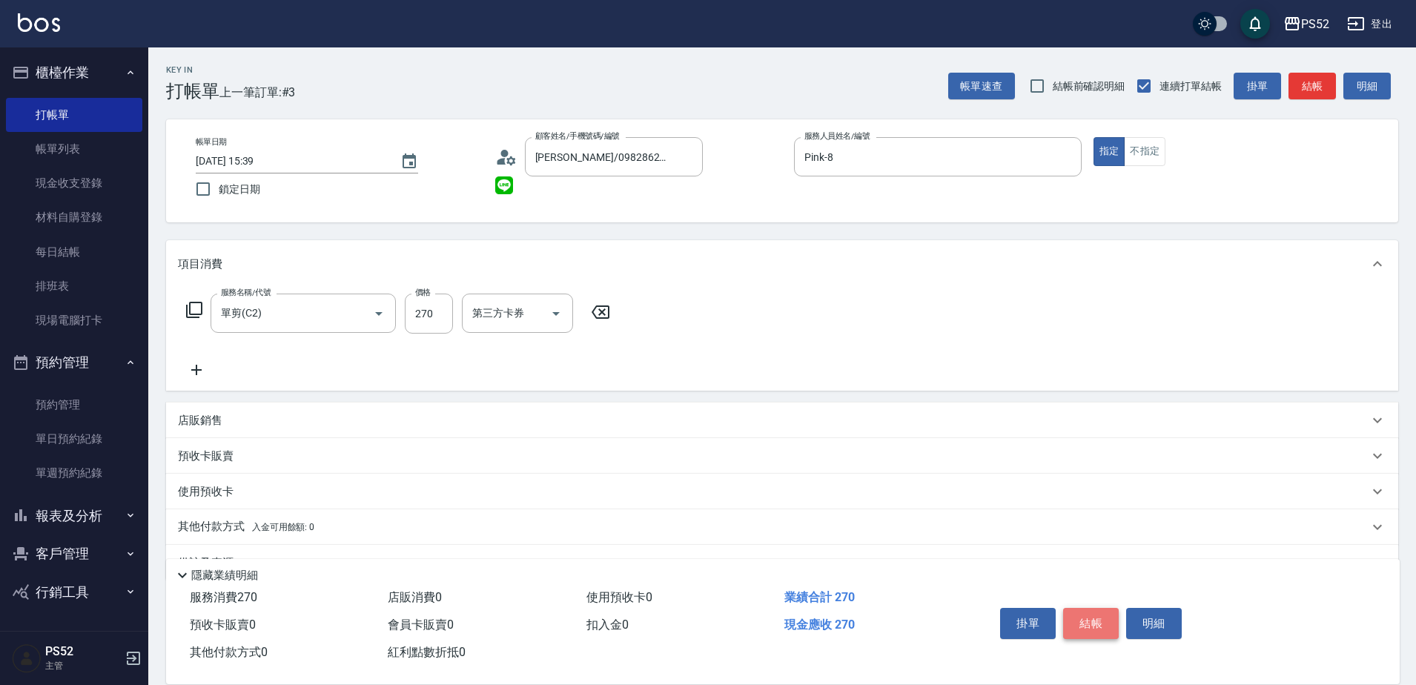
click at [1089, 608] on button "結帳" at bounding box center [1091, 623] width 56 height 31
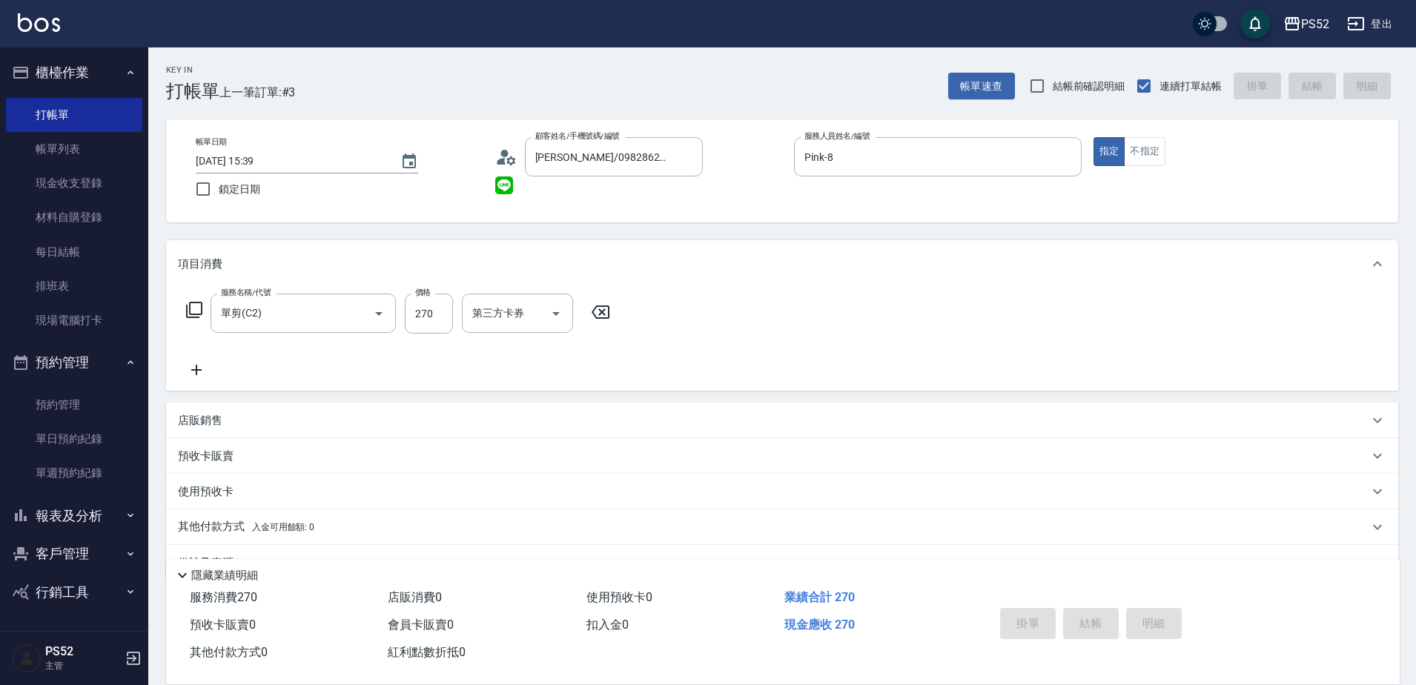
type input "[DATE] 15:41"
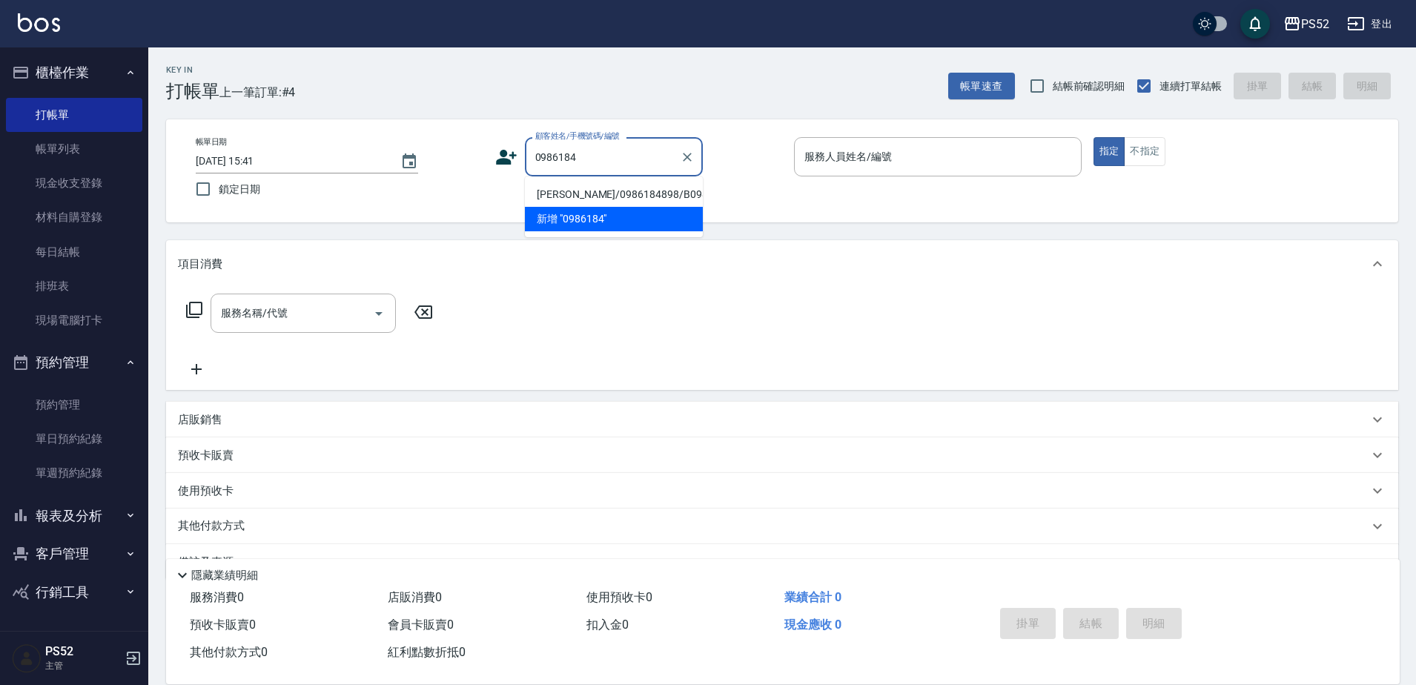
click at [558, 192] on li "[PERSON_NAME]/0986184898/B0986184898" at bounding box center [614, 194] width 178 height 24
type input "[PERSON_NAME]/0986184898/B0986184898"
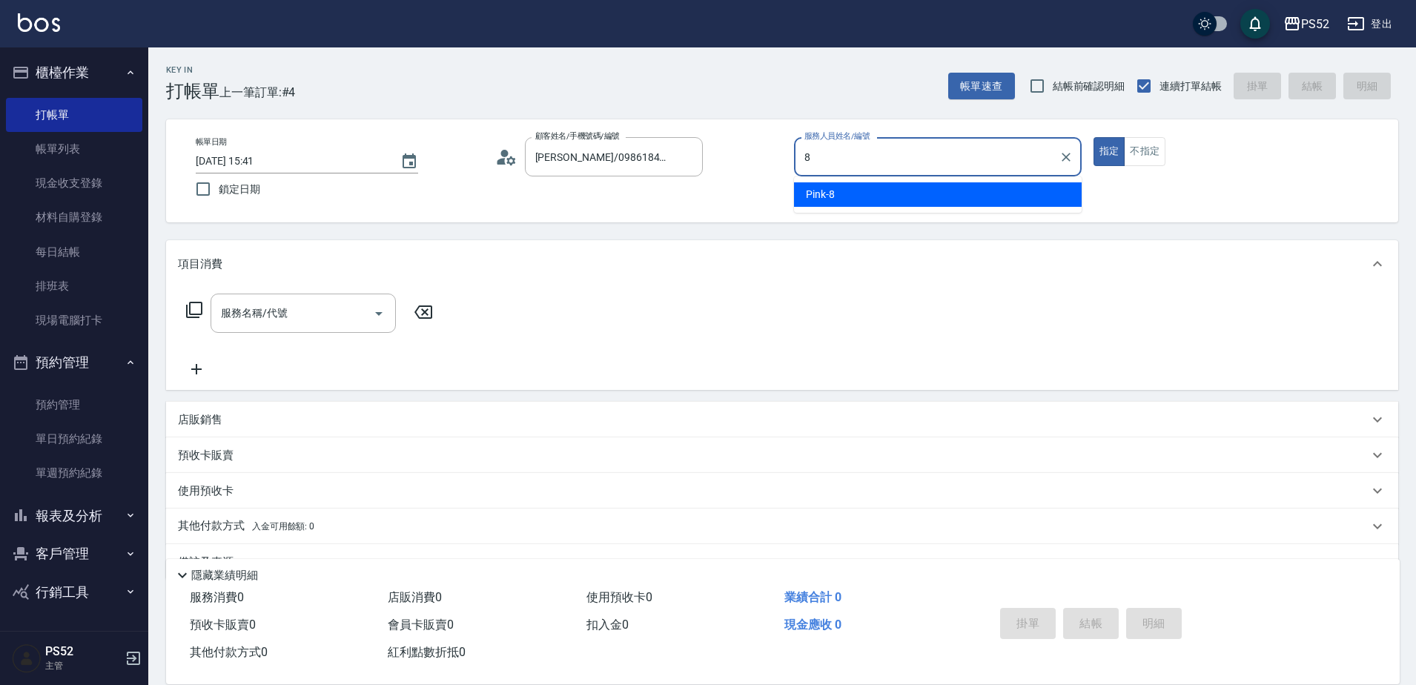
type input "Pink-8"
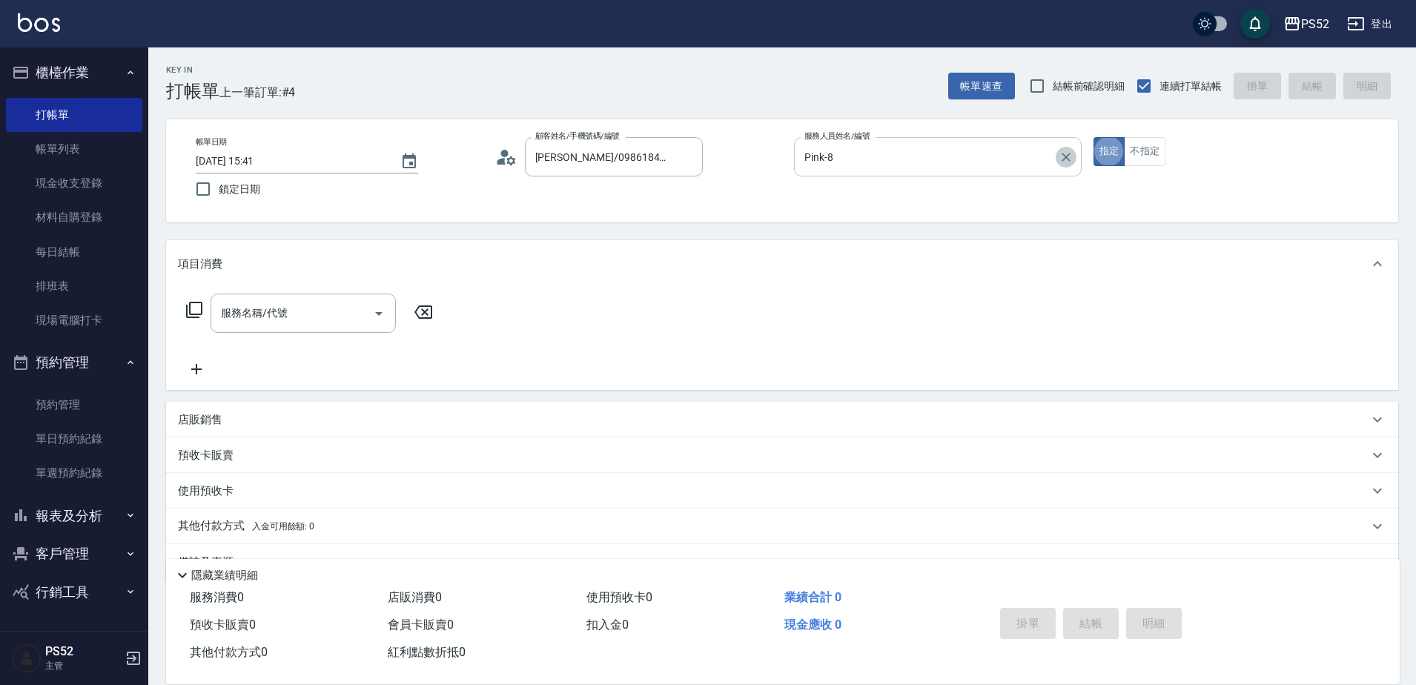
click at [1062, 160] on icon "Clear" at bounding box center [1065, 157] width 9 height 9
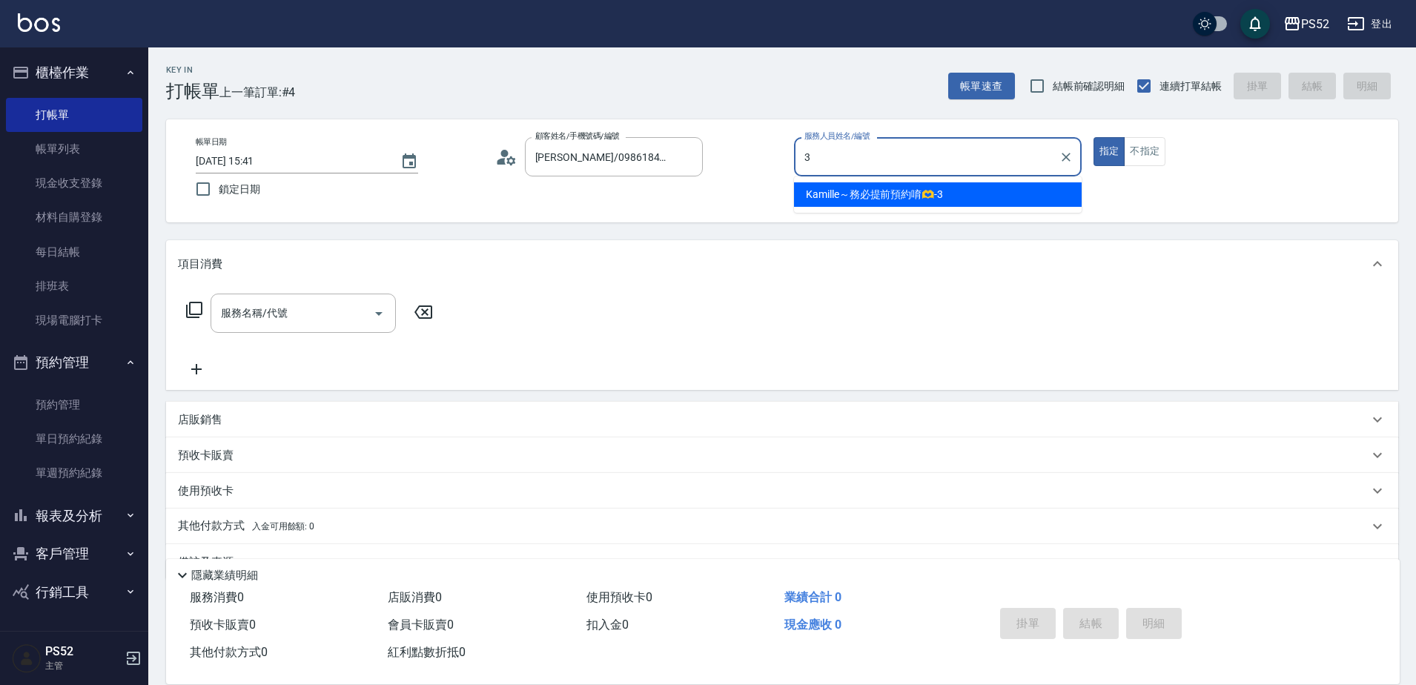
type input "Kamille～務必提前預約唷🫶-3"
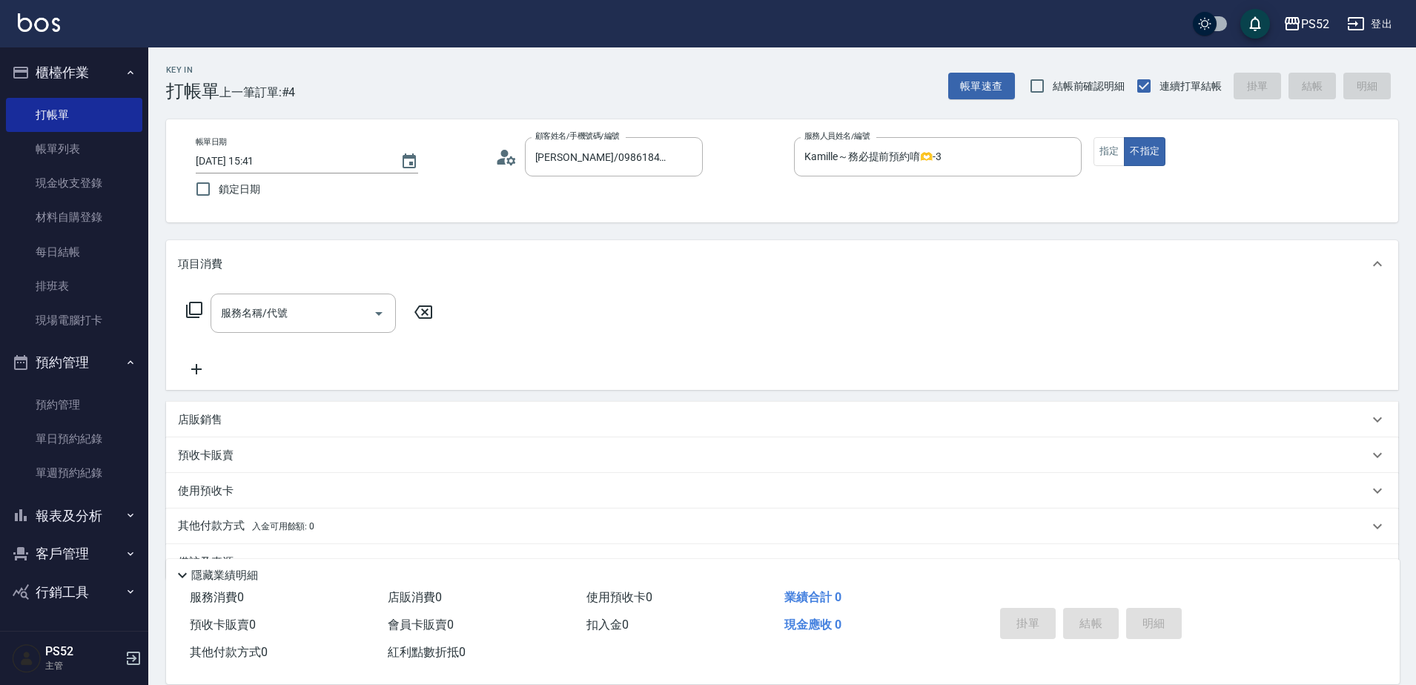
click at [321, 357] on div "服務名稱/代號 服務名稱/代號" at bounding box center [310, 335] width 264 height 84
click at [343, 319] on input "服務名稱/代號" at bounding box center [292, 313] width 150 height 26
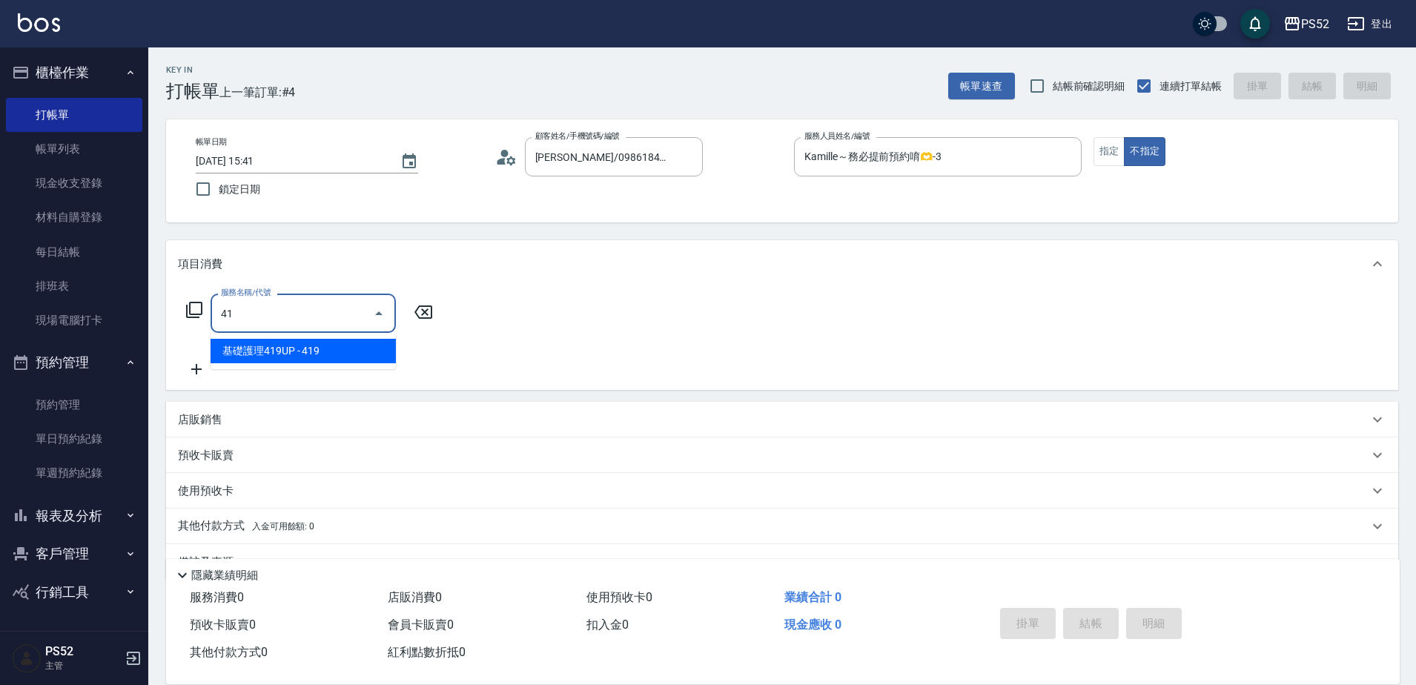
type input "4"
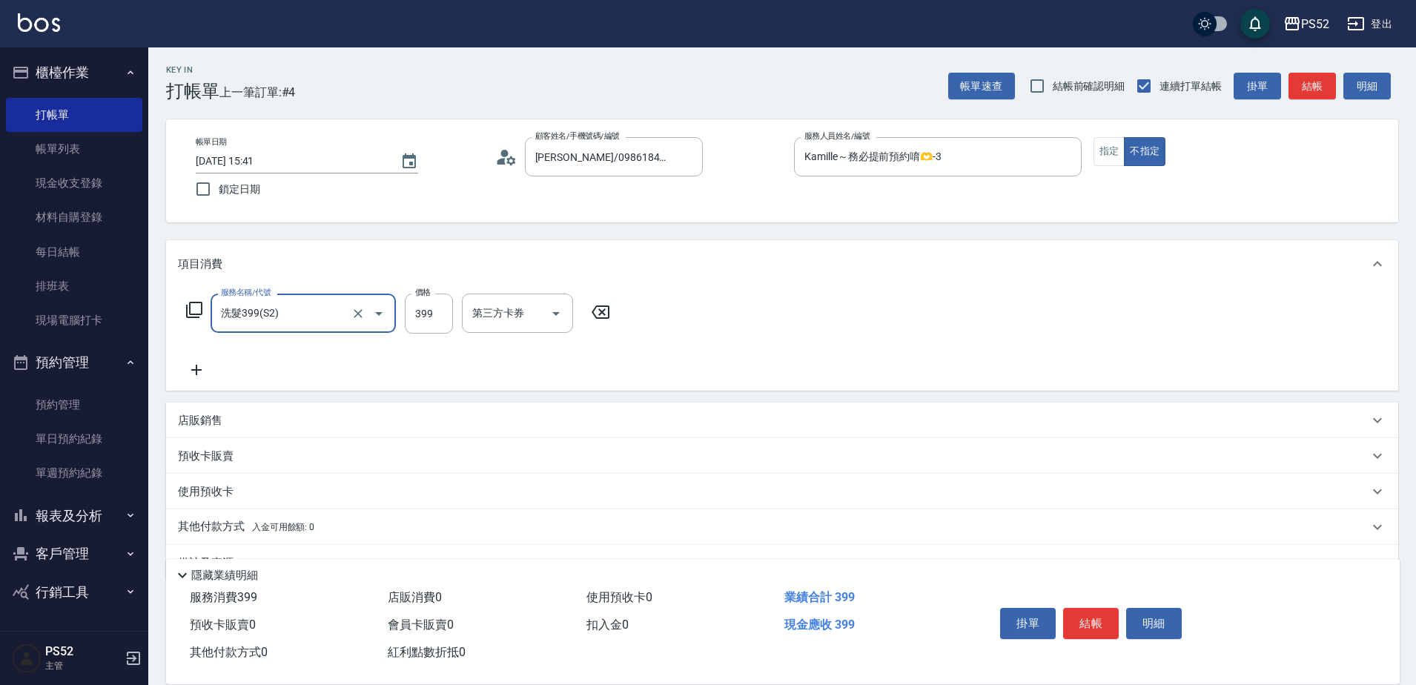
type input "洗髮399(S2)"
type input "439"
click at [1099, 620] on button "結帳" at bounding box center [1091, 623] width 56 height 31
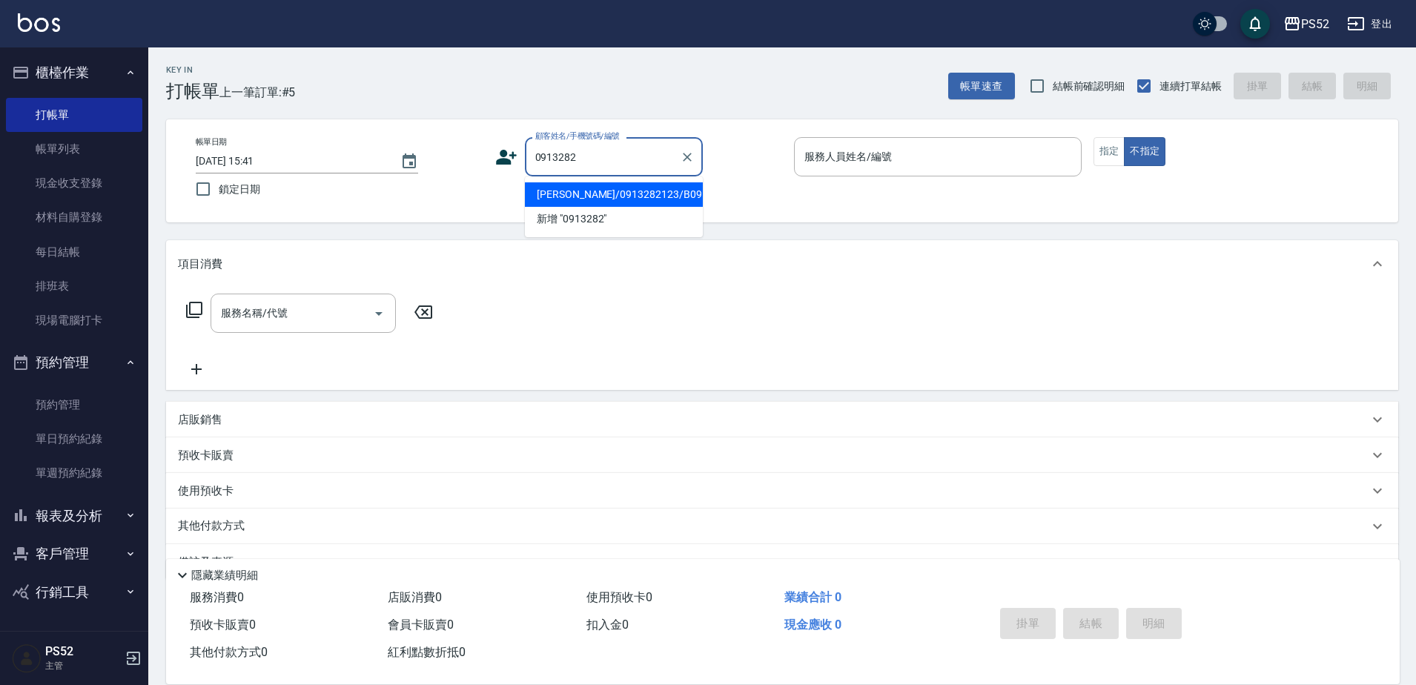
click at [608, 207] on li "[PERSON_NAME]/0913282123/B0913282123" at bounding box center [614, 194] width 178 height 24
type input "[PERSON_NAME]/0913282123/B0913282123"
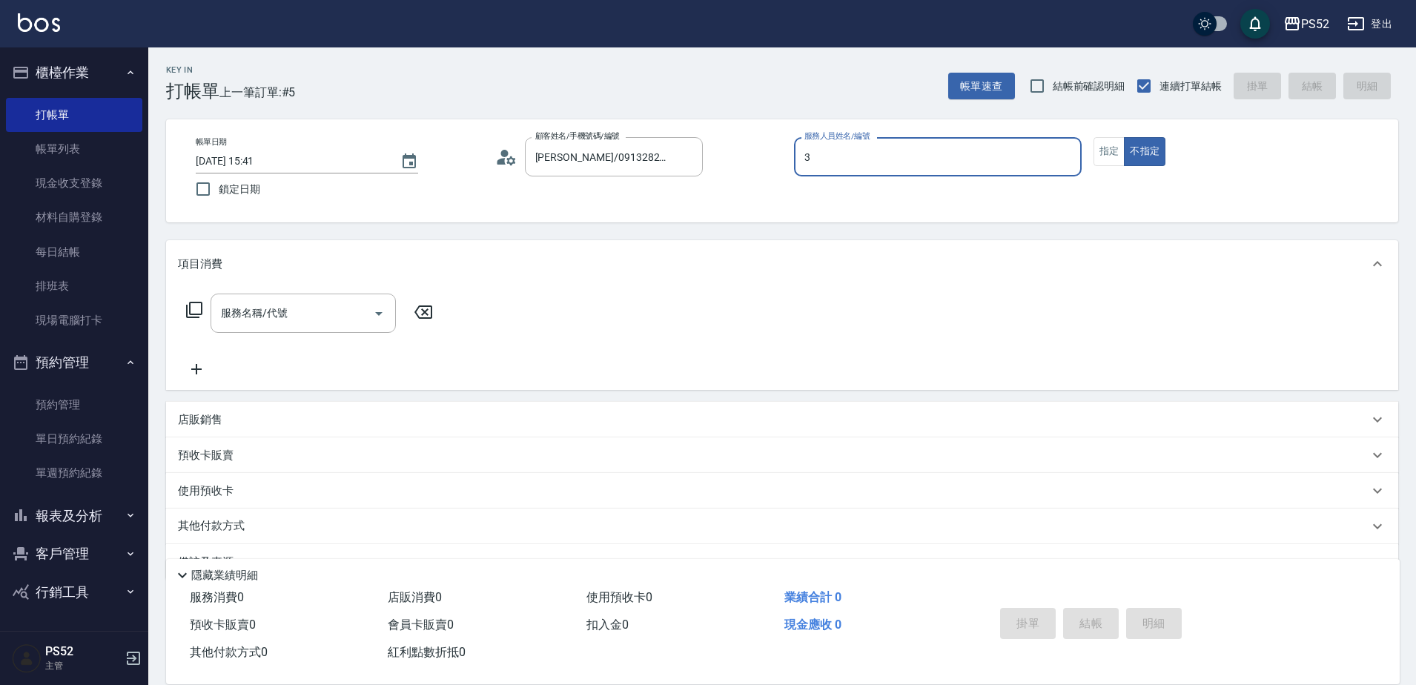
type input "Kamille～務必提前預約唷🫶-3"
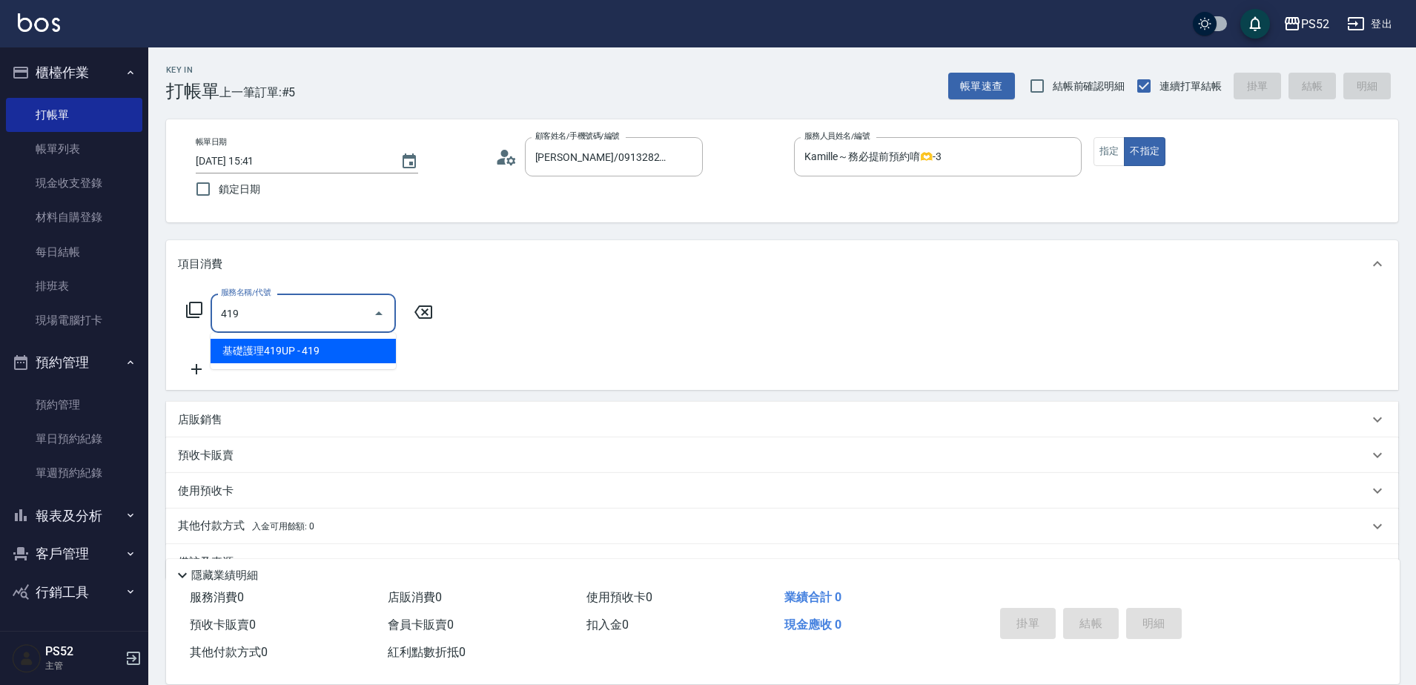
type input "基礎護理419UP(C3)"
type input "8"
type input "基礎護理419UP(C3)"
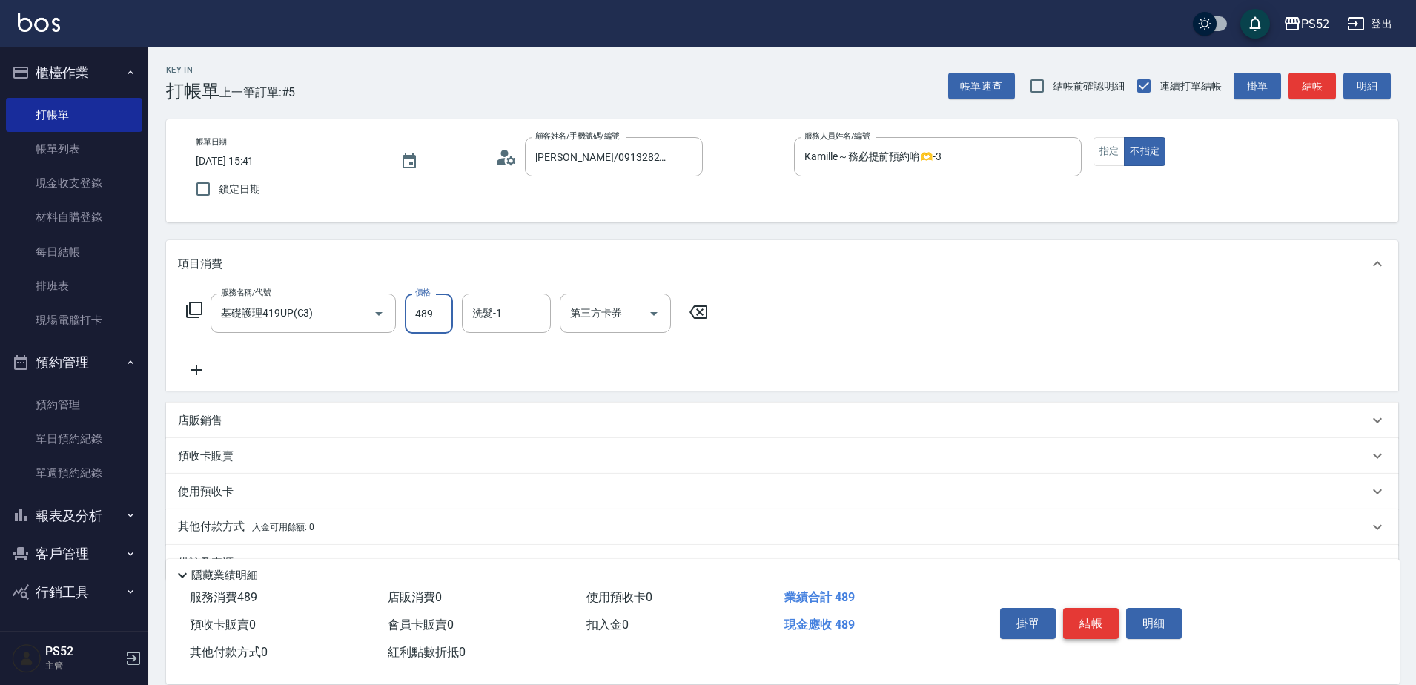
type input "489"
click at [1108, 613] on button "結帳" at bounding box center [1091, 623] width 56 height 31
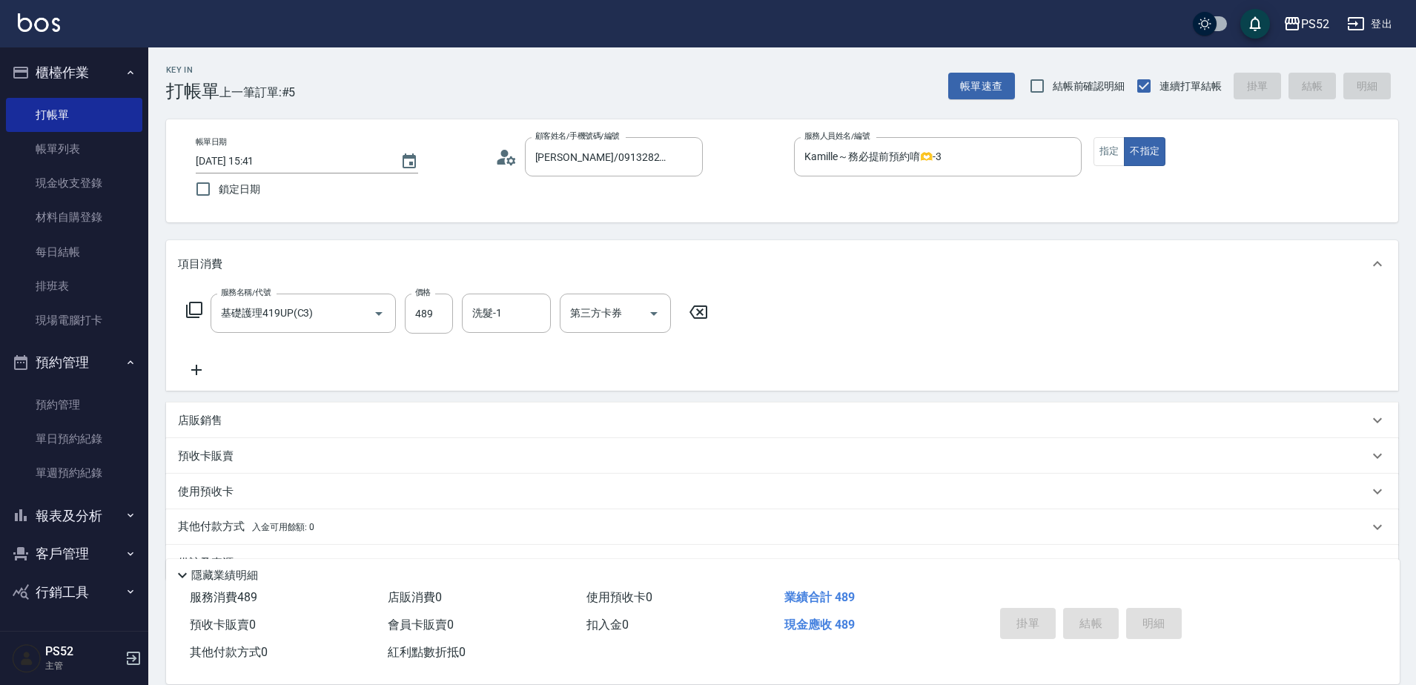
type input "[DATE] 15:42"
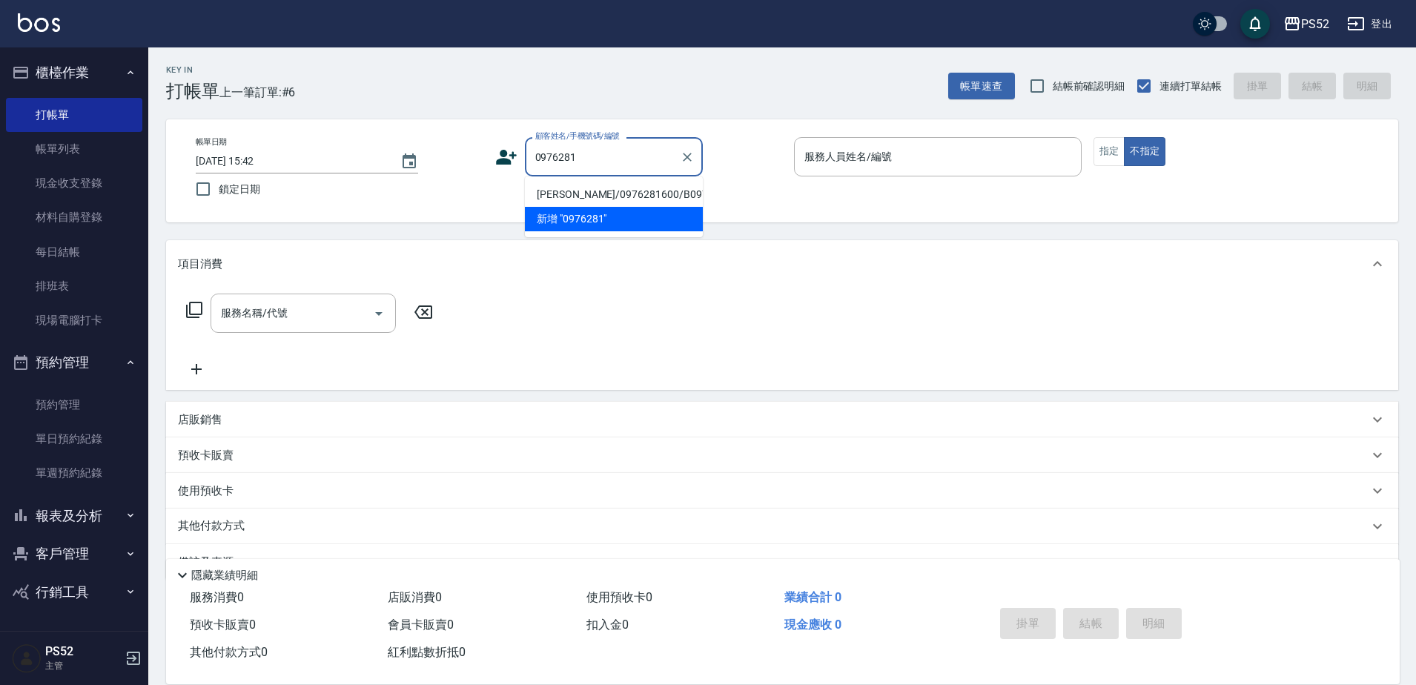
click at [585, 205] on li "[PERSON_NAME]/0976281600/B0976281600" at bounding box center [614, 194] width 178 height 24
type input "[PERSON_NAME]/0976281600/B0976281600"
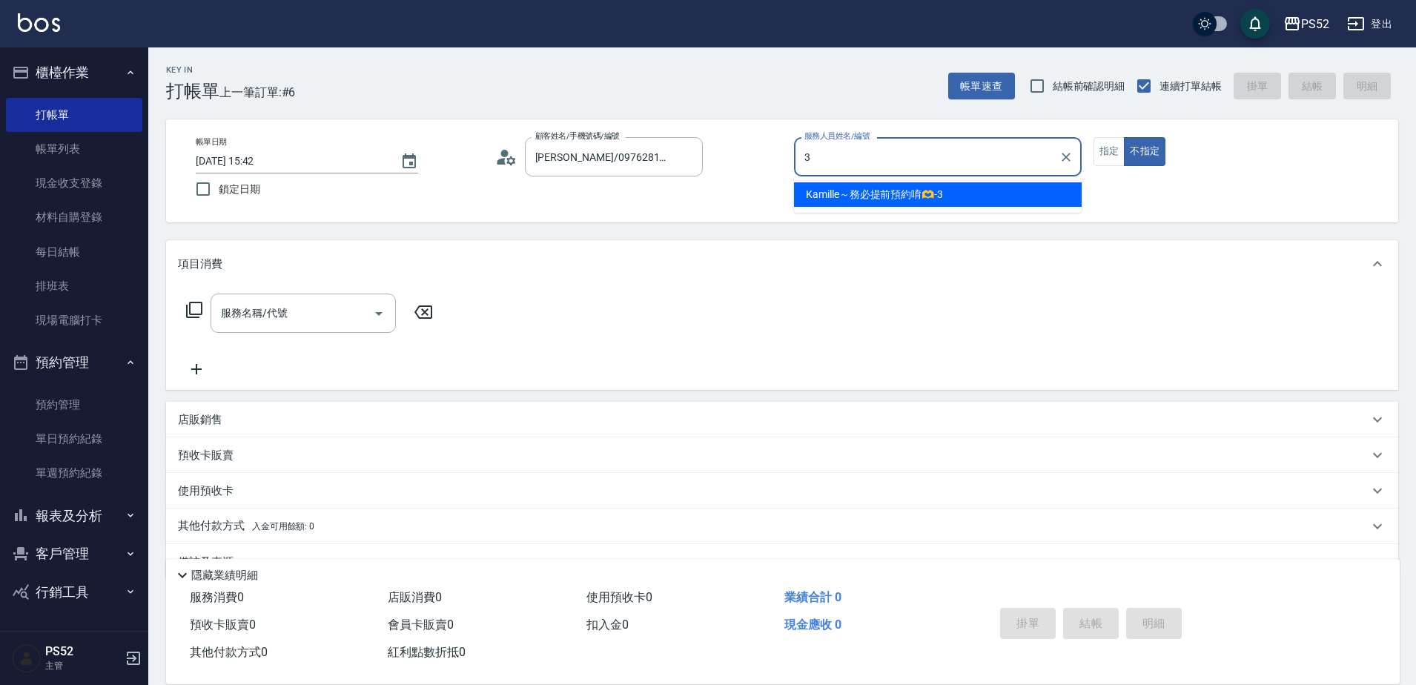
type input "Kamille～務必提前預約唷🫶-3"
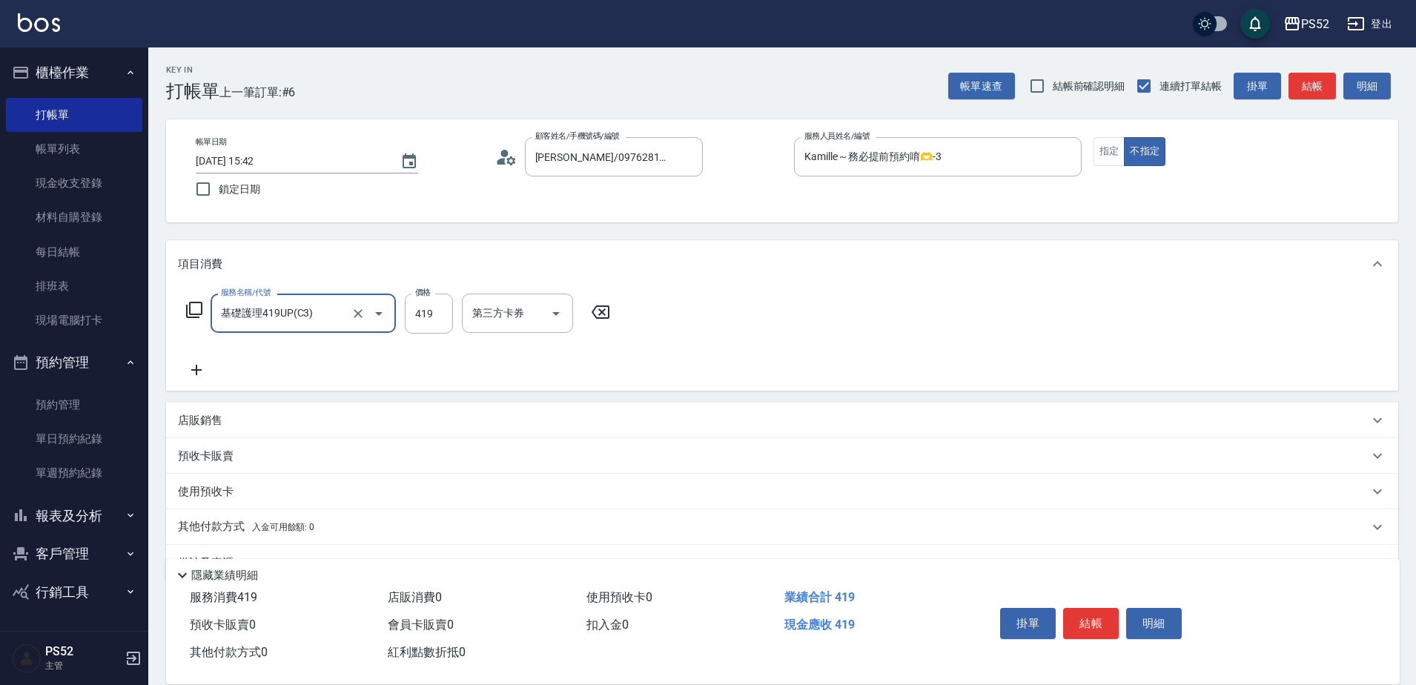
type input "基礎護理419UP(C3)"
type input "439"
click at [1087, 610] on button "結帳" at bounding box center [1091, 623] width 56 height 31
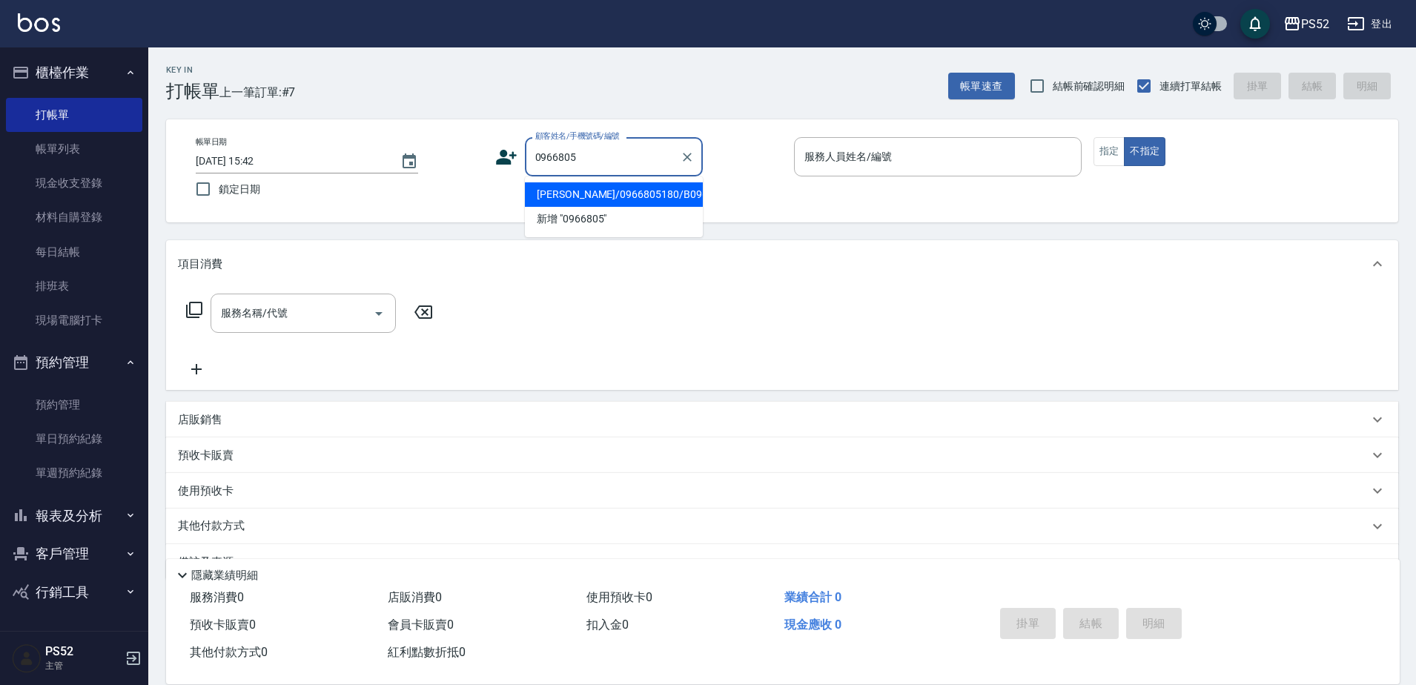
click at [608, 207] on li "[PERSON_NAME]/0966805180/B0966805180" at bounding box center [614, 194] width 178 height 24
type input "[PERSON_NAME]/0966805180/B0966805180"
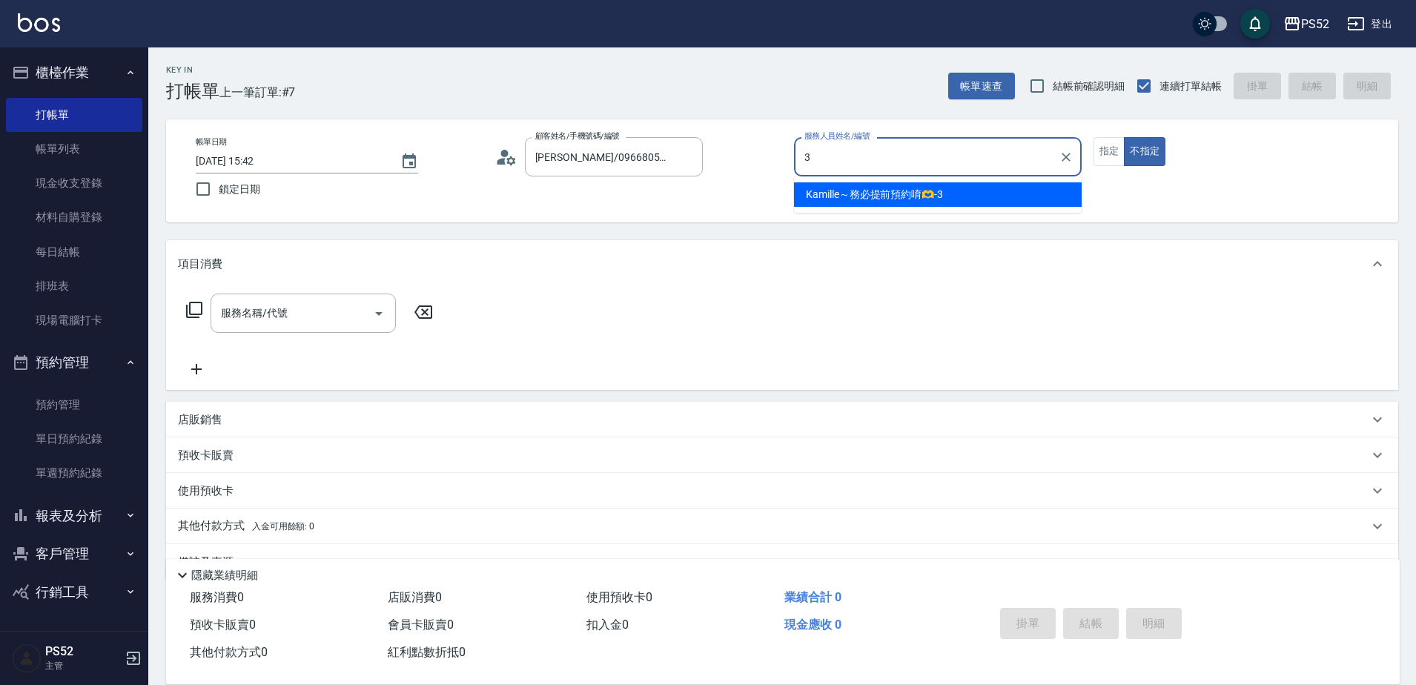
type input "Kamille～務必提前預約唷🫶-3"
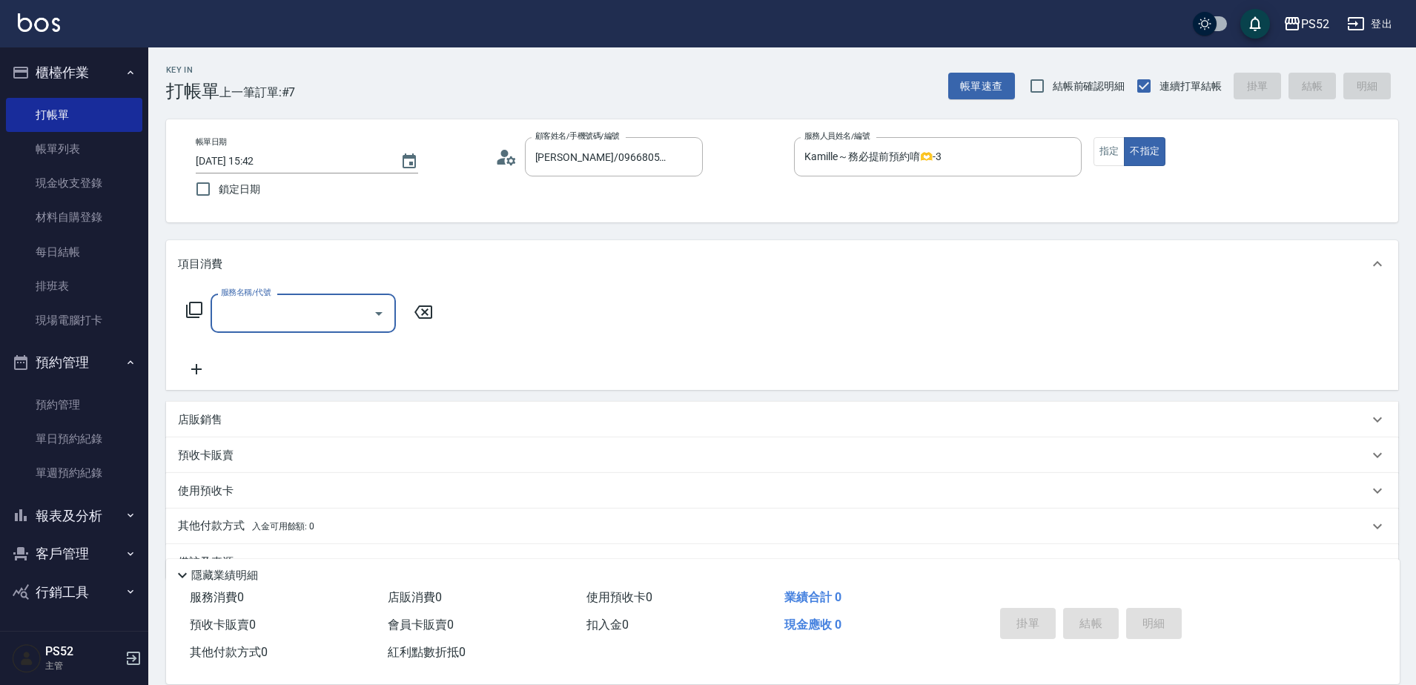
type input "5"
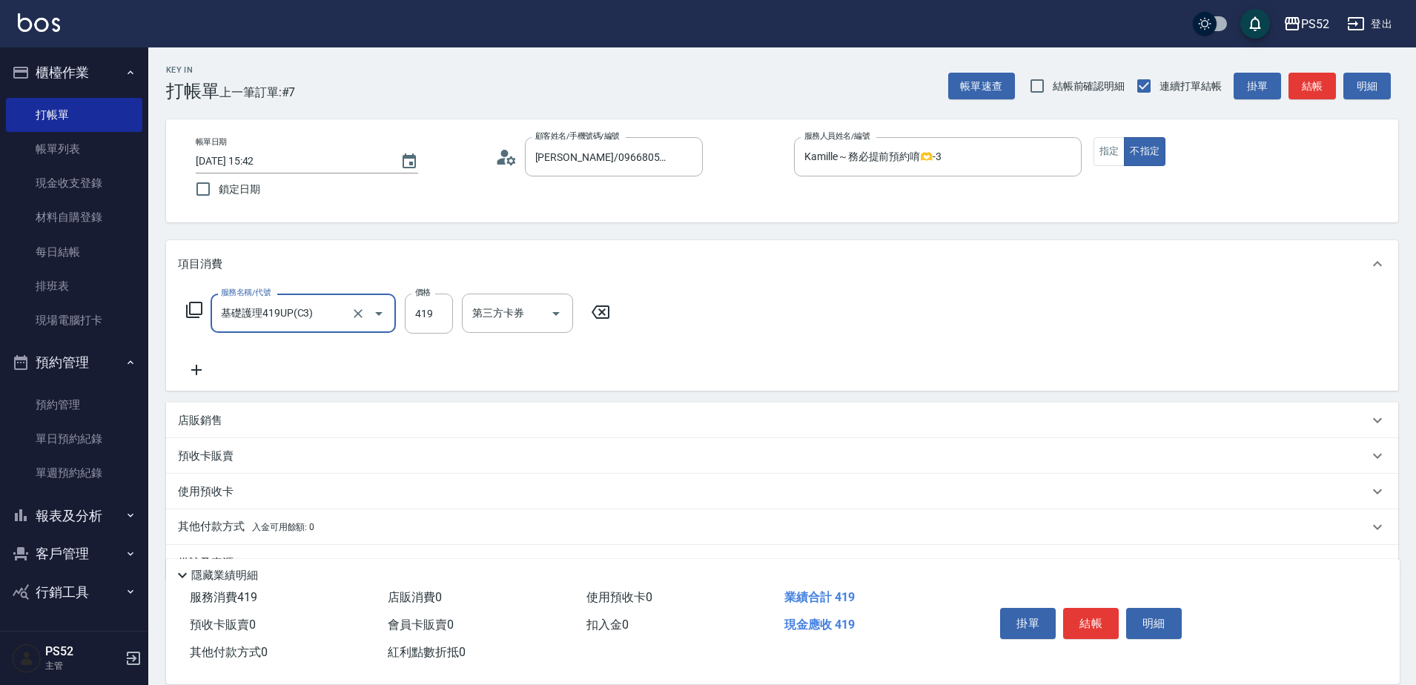
type input "基礎護理419UP(C3)"
type input "530"
click at [1098, 157] on button "指定" at bounding box center [1109, 151] width 32 height 29
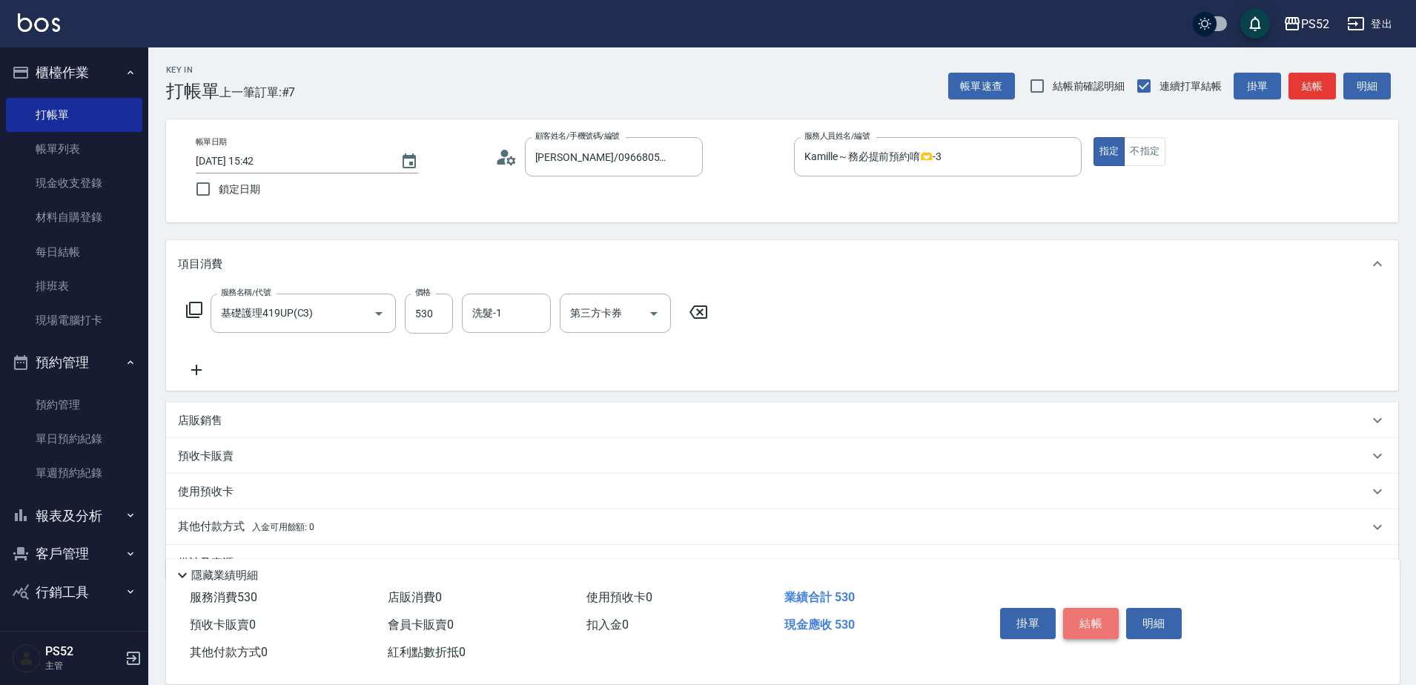
click at [1090, 623] on button "結帳" at bounding box center [1091, 623] width 56 height 31
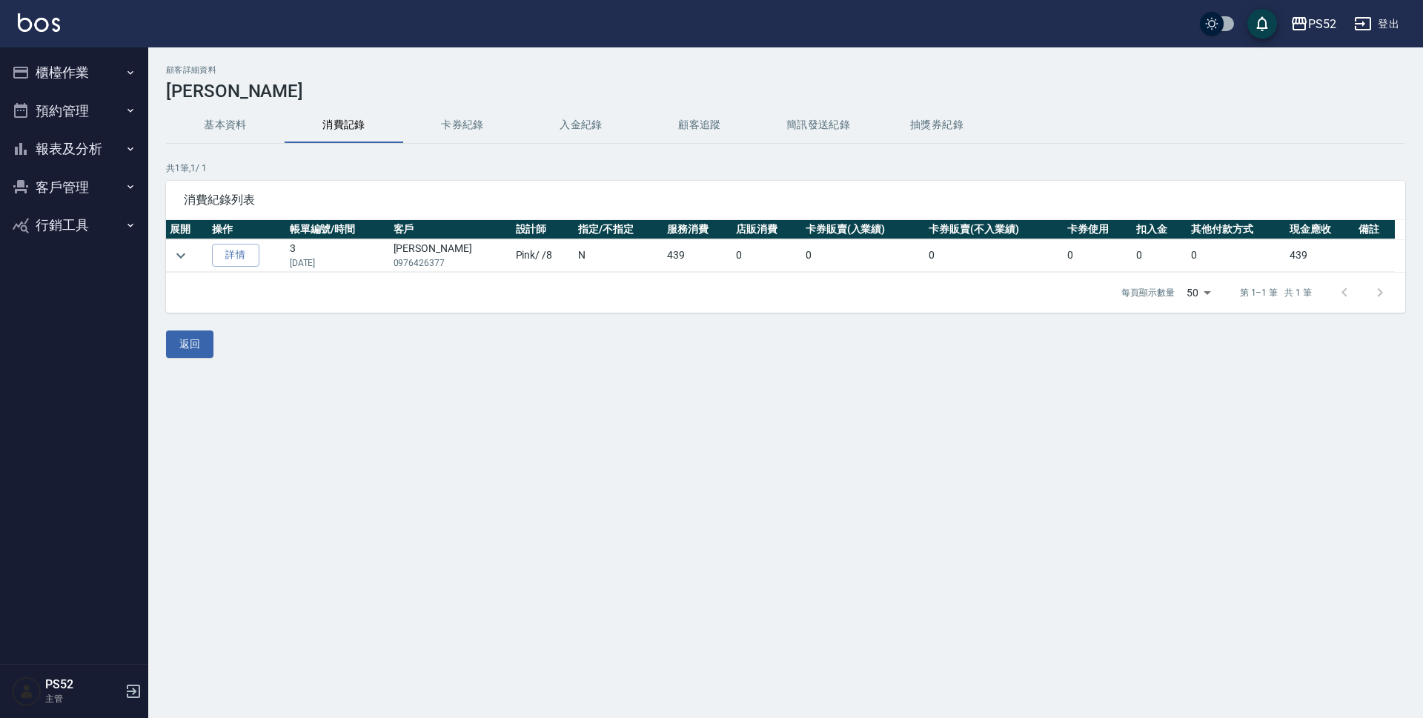
click at [237, 110] on button "基本資料" at bounding box center [225, 125] width 119 height 36
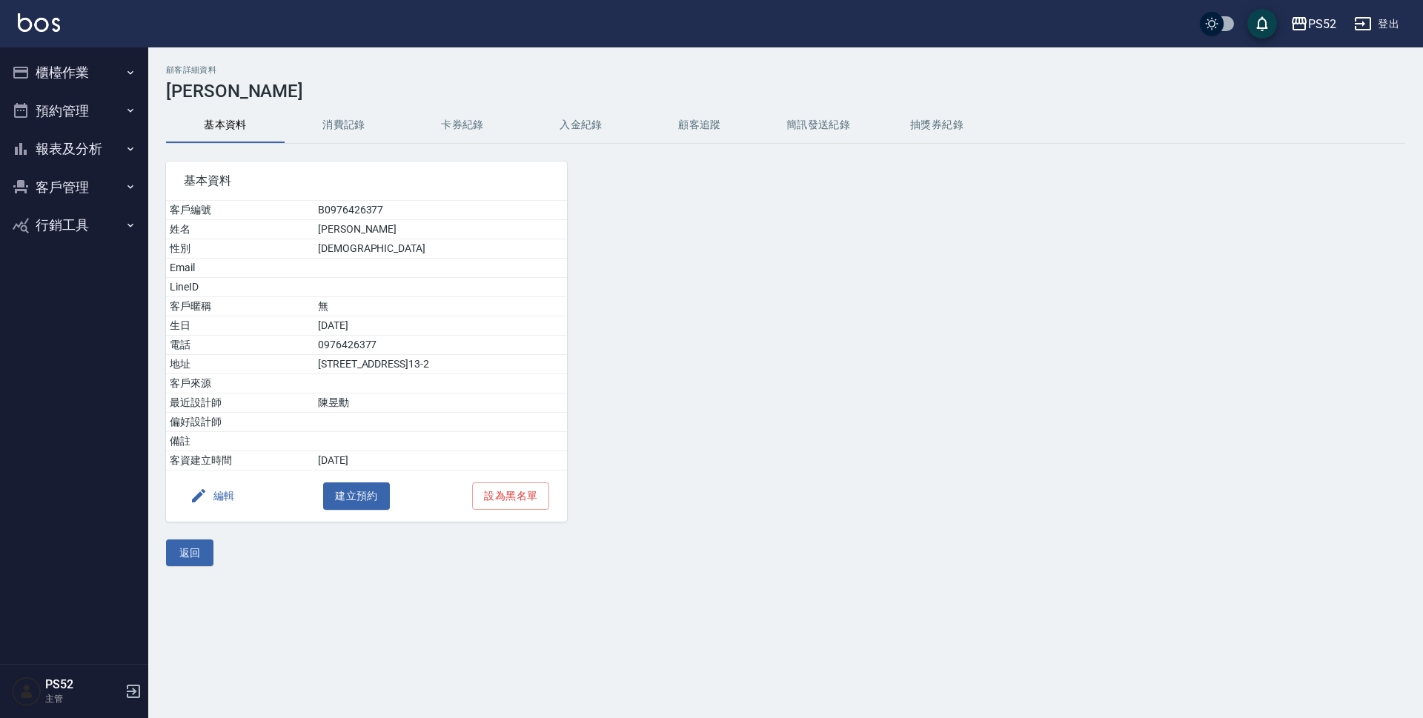
click at [76, 62] on button "櫃檯作業" at bounding box center [74, 72] width 136 height 39
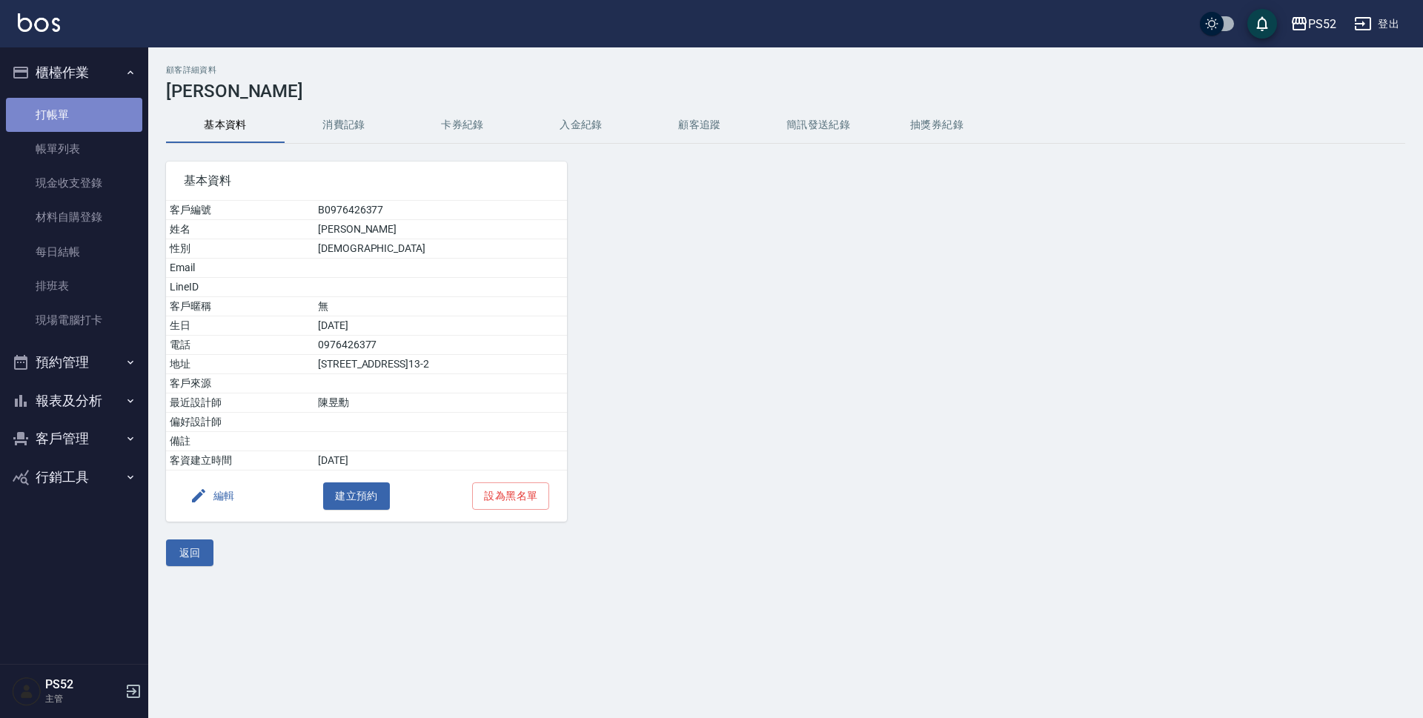
click at [114, 113] on link "打帳單" at bounding box center [74, 115] width 136 height 34
